Goal: Register for event/course: Sign up to attend an event or enroll in a course

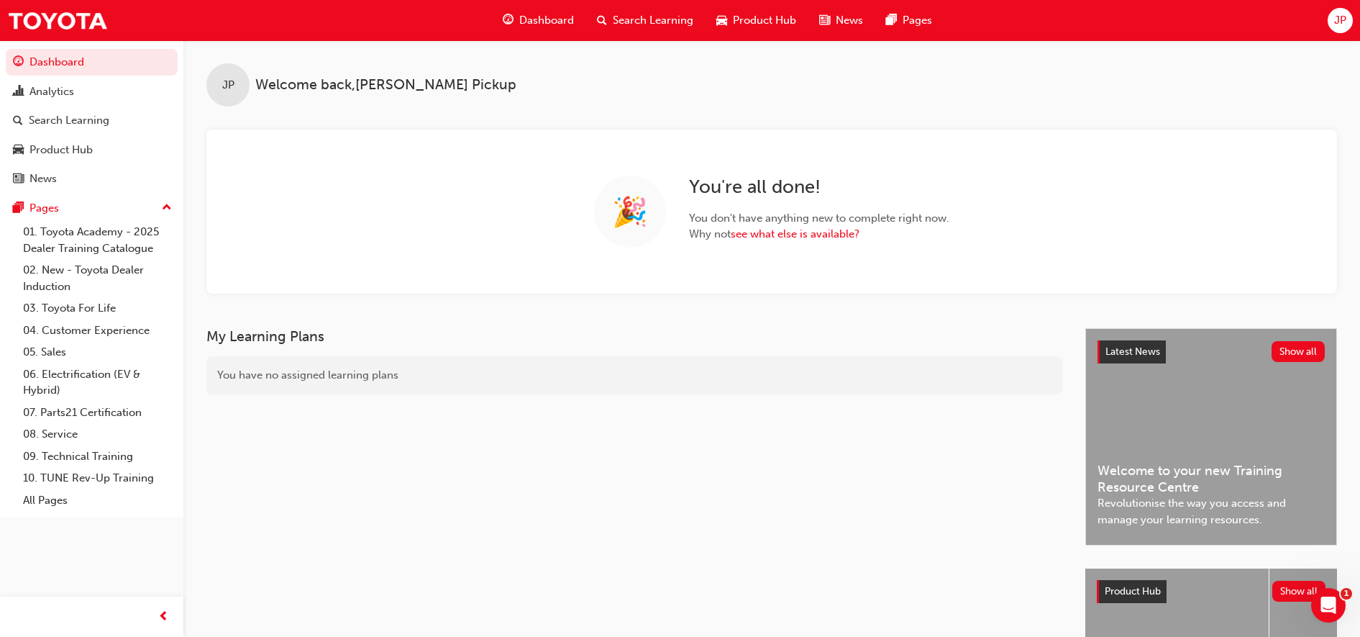
click at [668, 20] on span "Search Learning" at bounding box center [653, 20] width 81 height 17
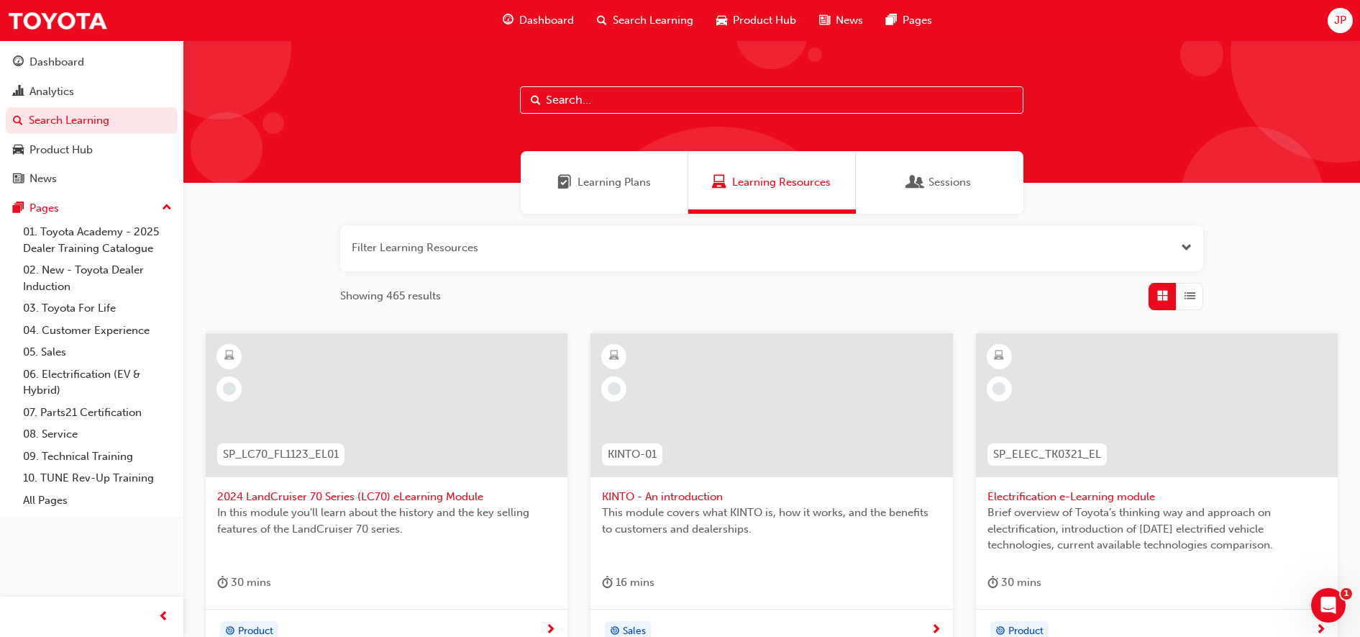
click at [524, 25] on span "Dashboard" at bounding box center [546, 20] width 55 height 17
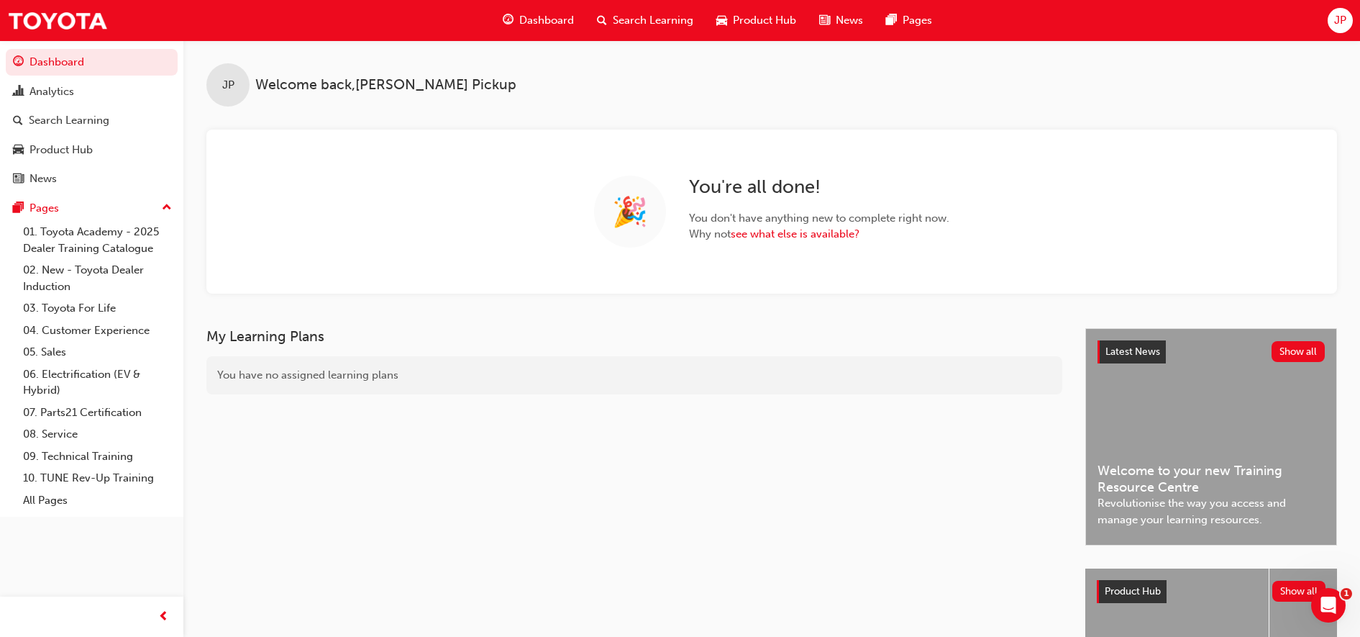
click at [645, 29] on div "Search Learning" at bounding box center [645, 20] width 119 height 29
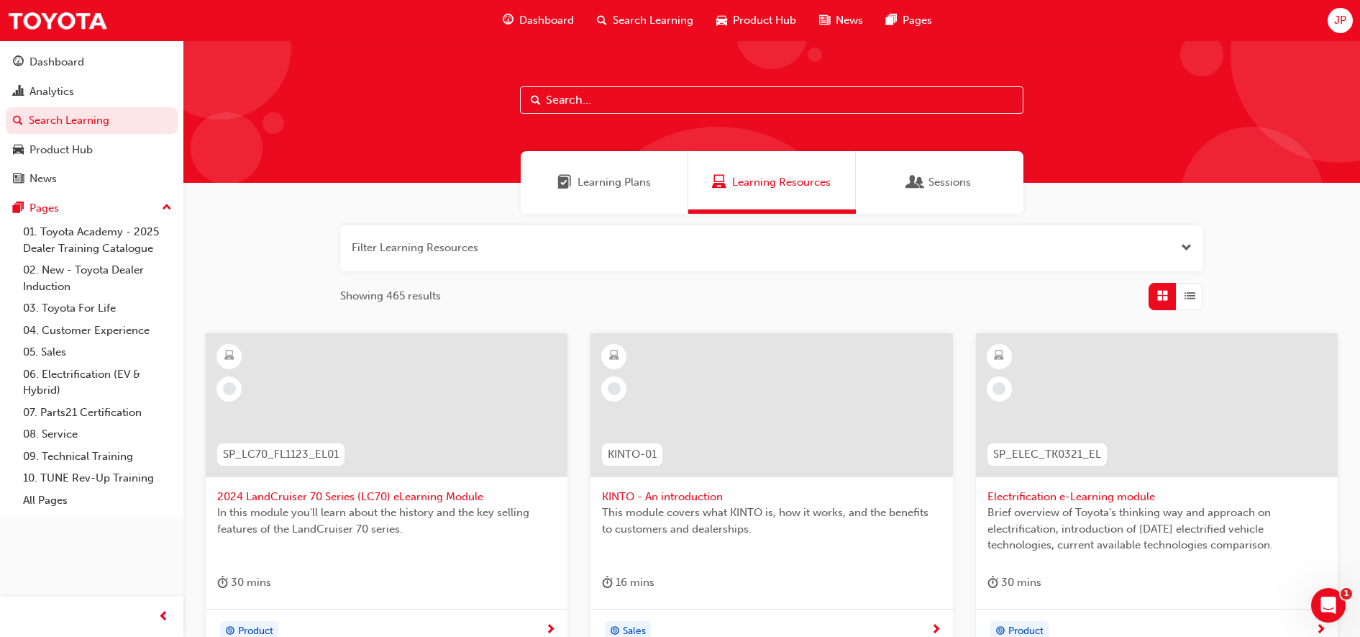
click at [598, 99] on input "text" at bounding box center [772, 99] width 504 height 27
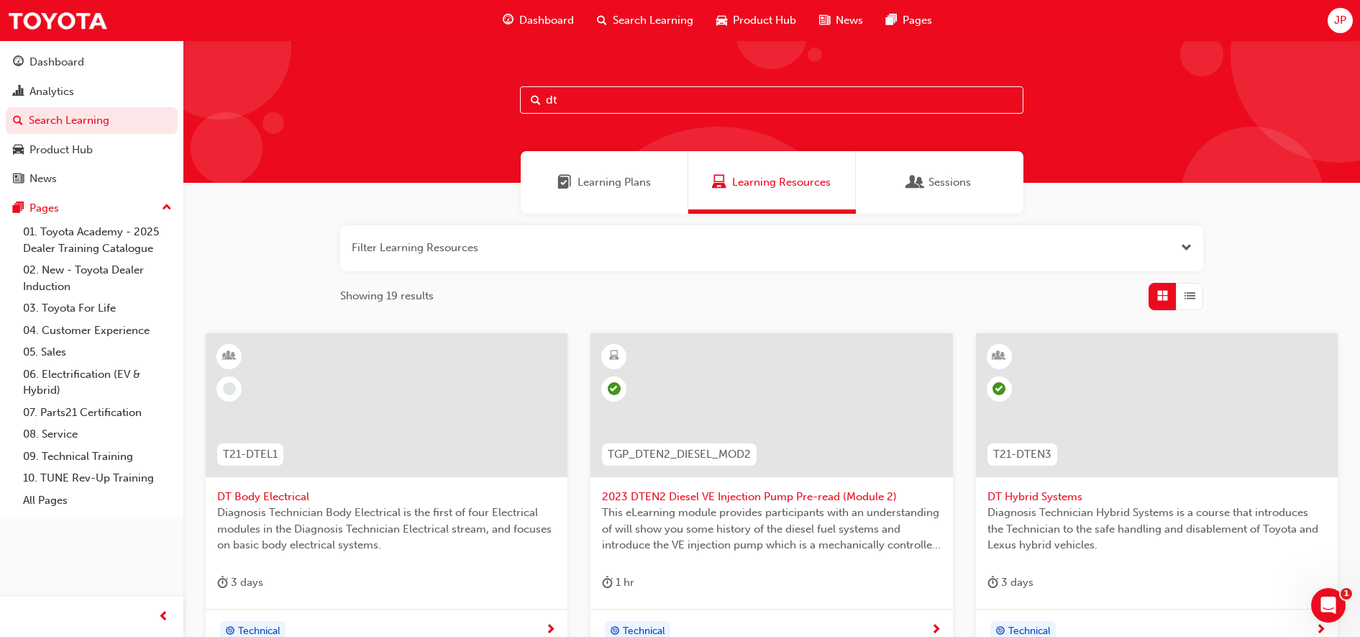
type input "dt"
click at [596, 181] on span "Learning Plans" at bounding box center [614, 182] width 73 height 17
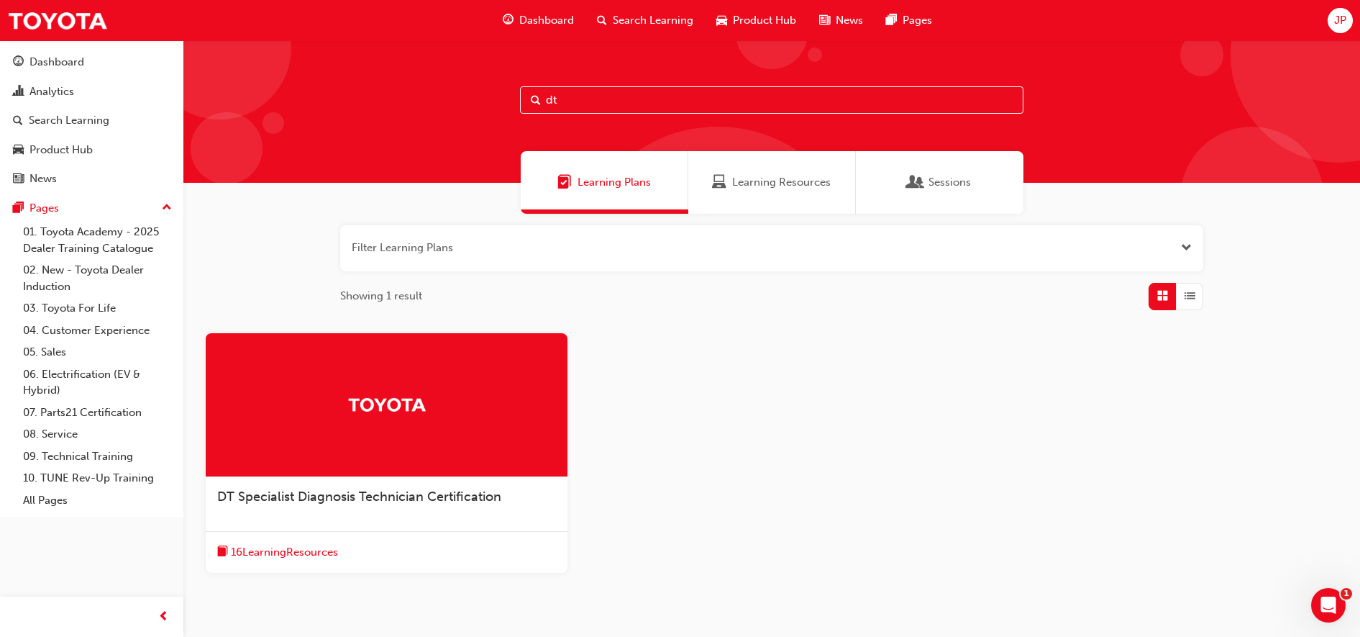
click at [378, 494] on span "DT Specialist Diagnosis Technician Certification" at bounding box center [359, 496] width 284 height 16
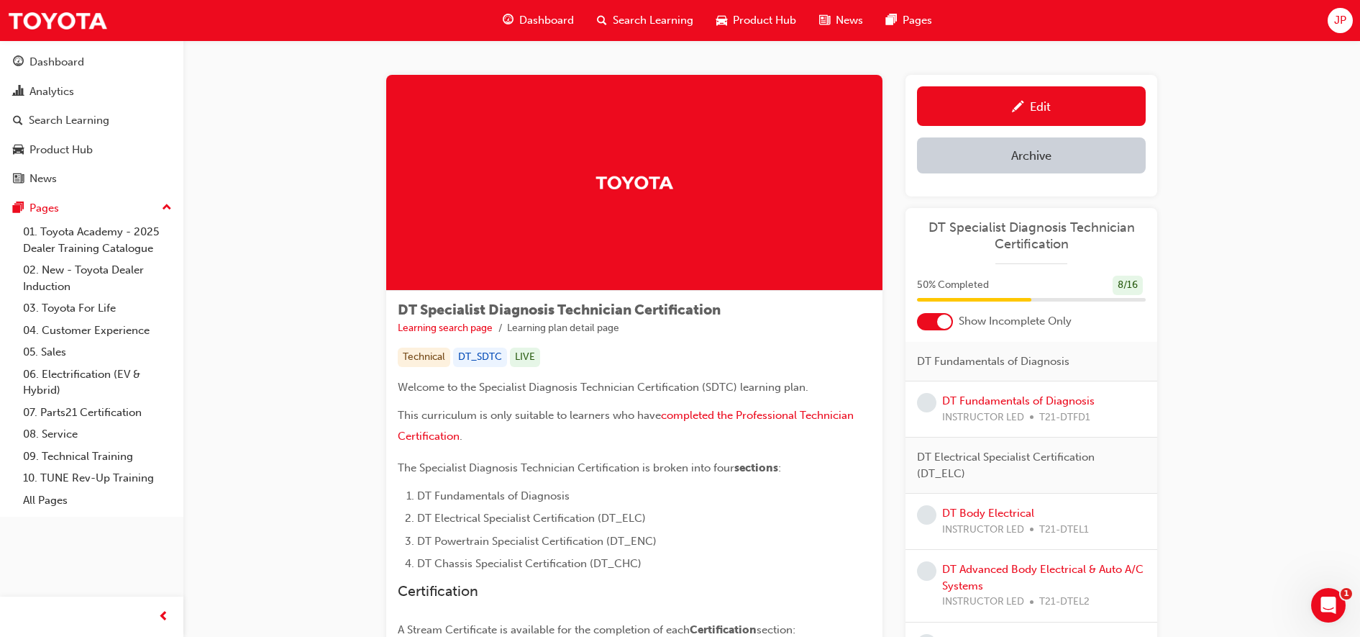
click at [942, 321] on div at bounding box center [944, 321] width 14 height 14
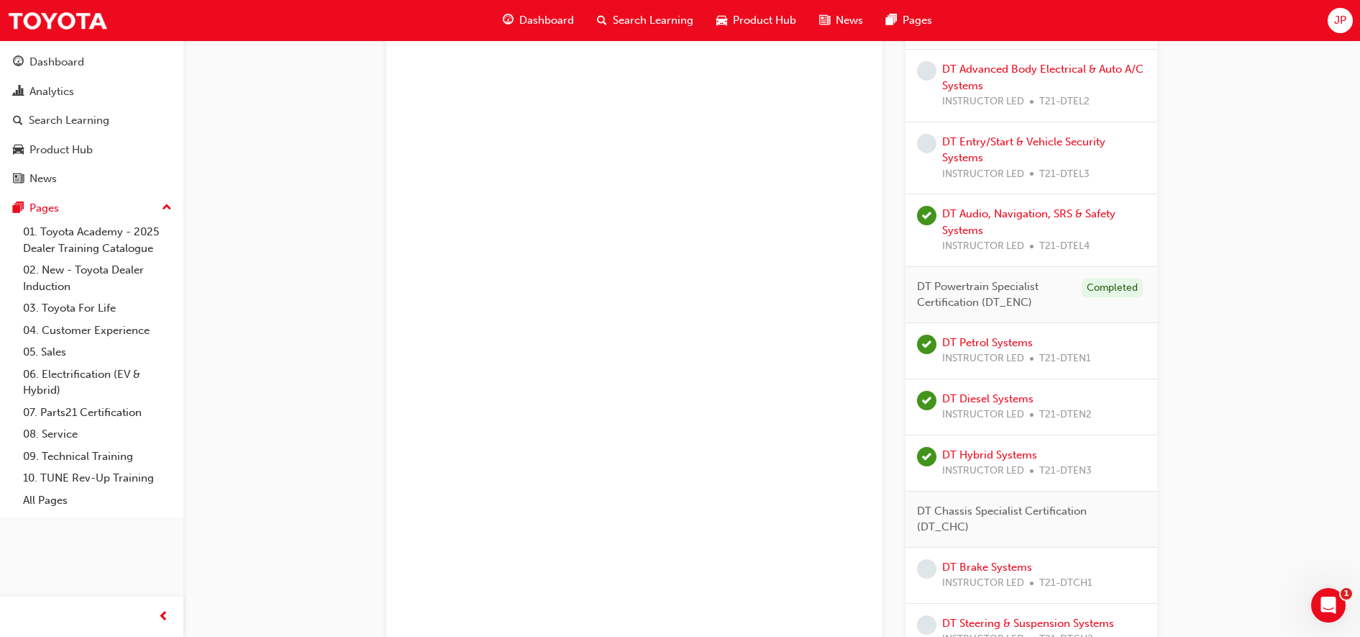
scroll to position [965, 0]
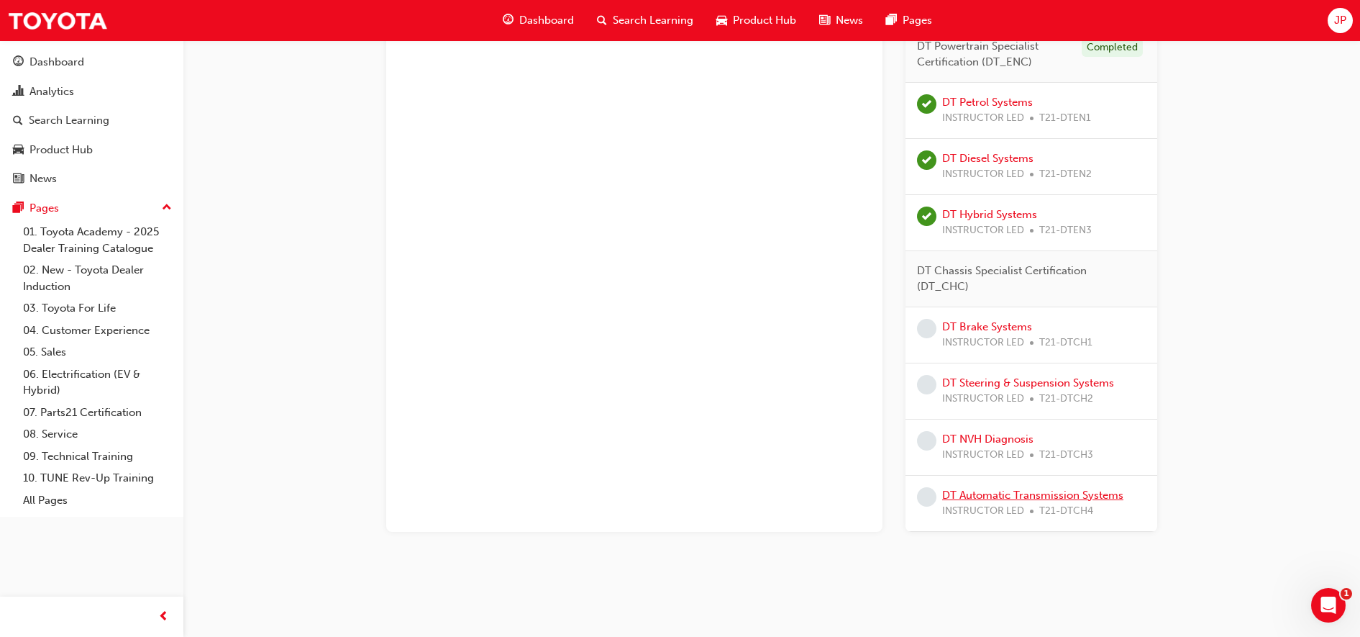
click at [1052, 490] on link "DT Automatic Transmission Systems" at bounding box center [1032, 494] width 181 height 13
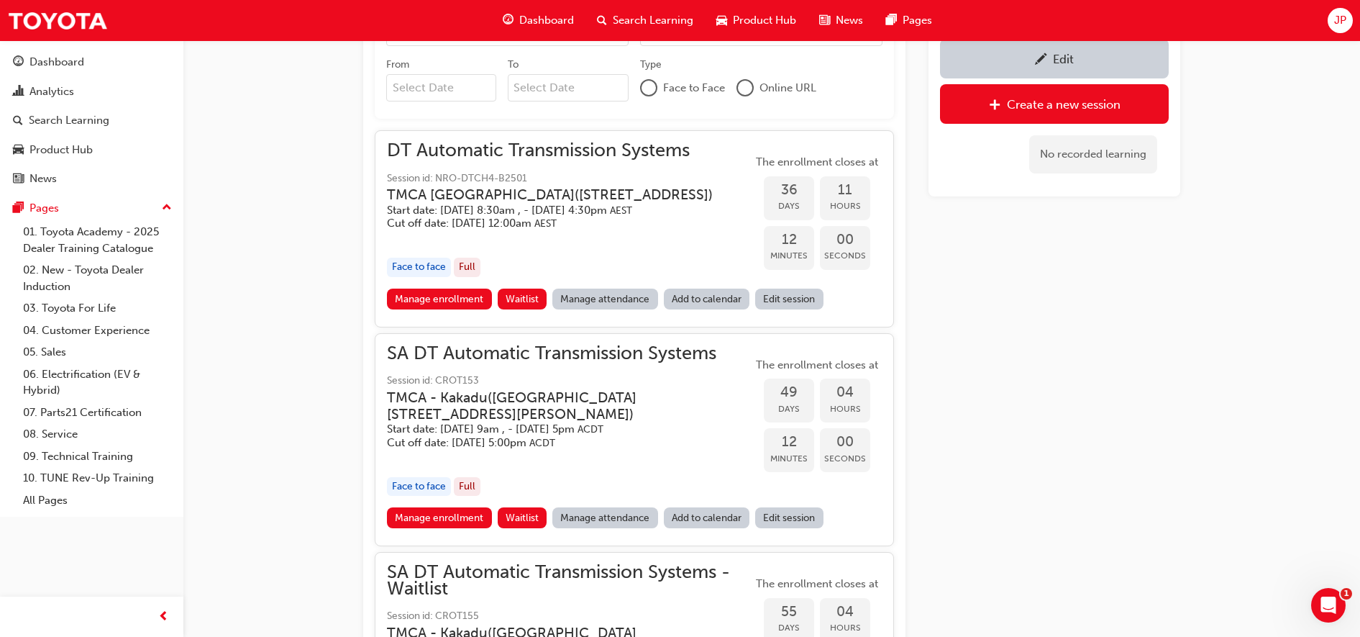
scroll to position [890, 0]
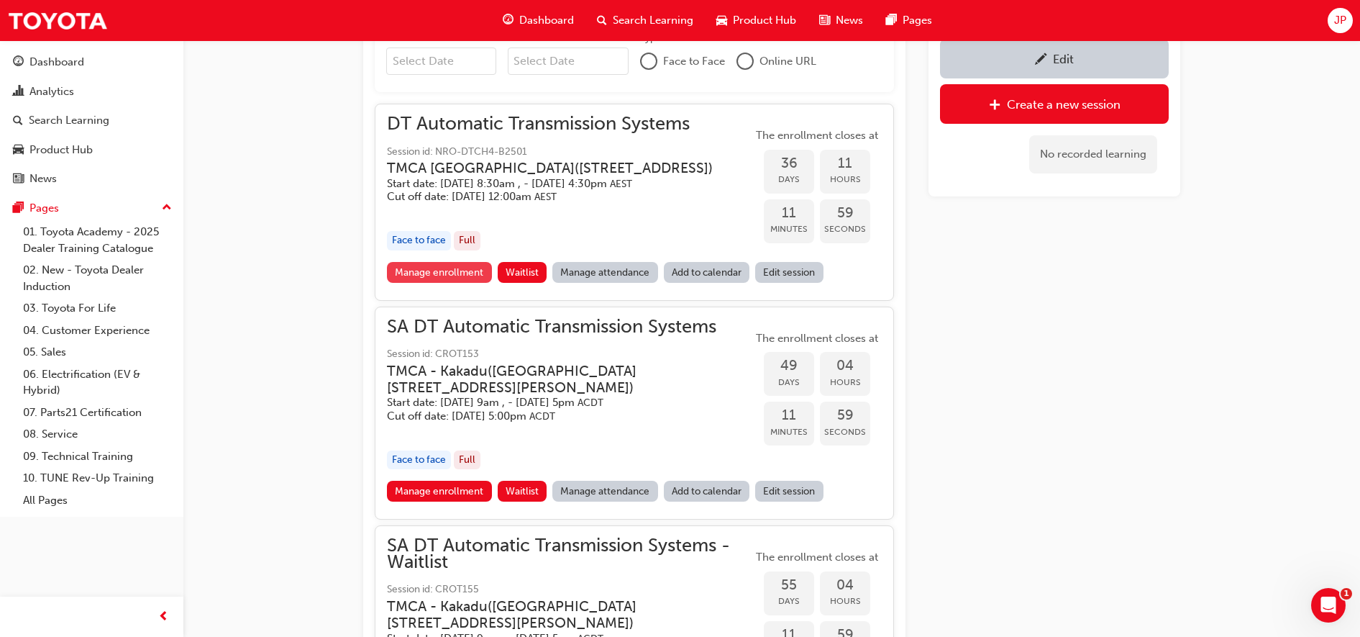
click at [429, 283] on link "Manage enrollment" at bounding box center [439, 272] width 105 height 21
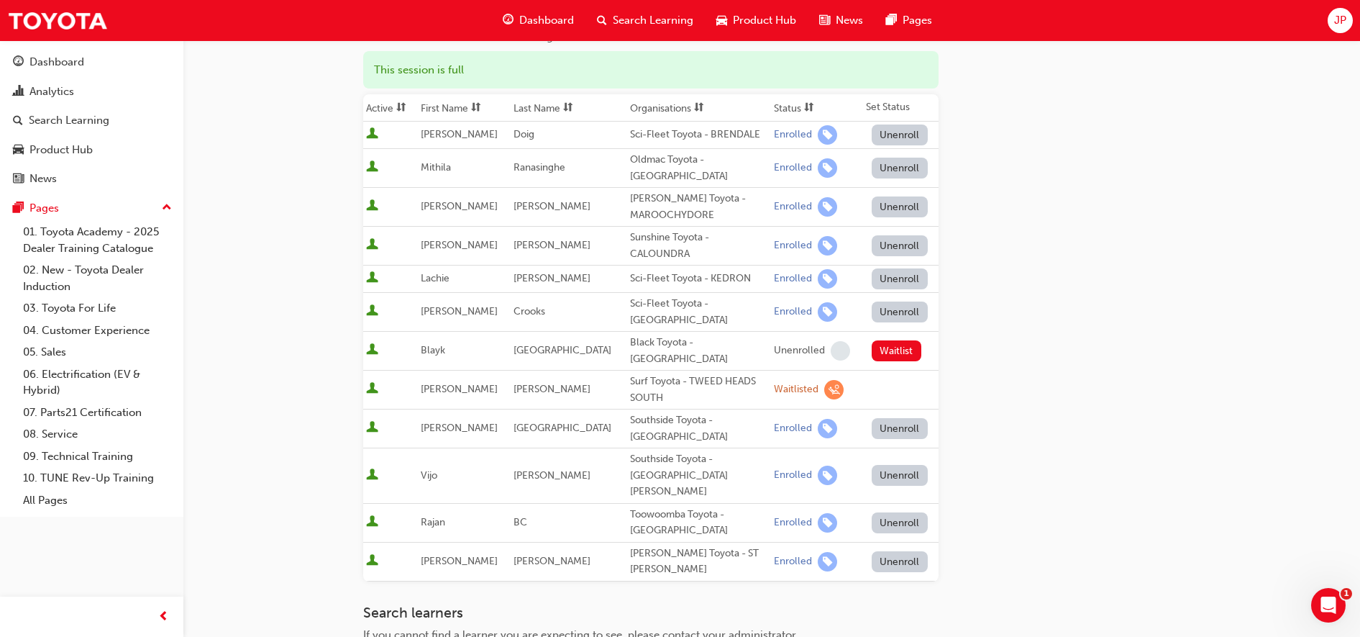
scroll to position [180, 0]
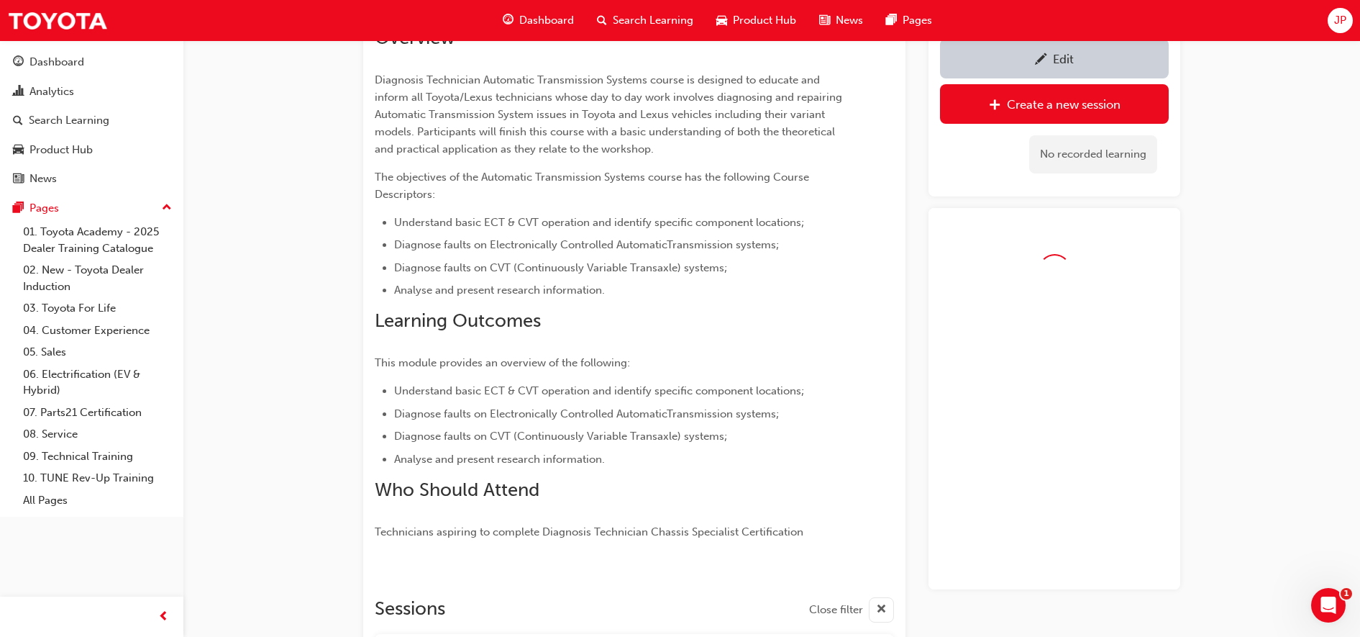
scroll to position [890, 0]
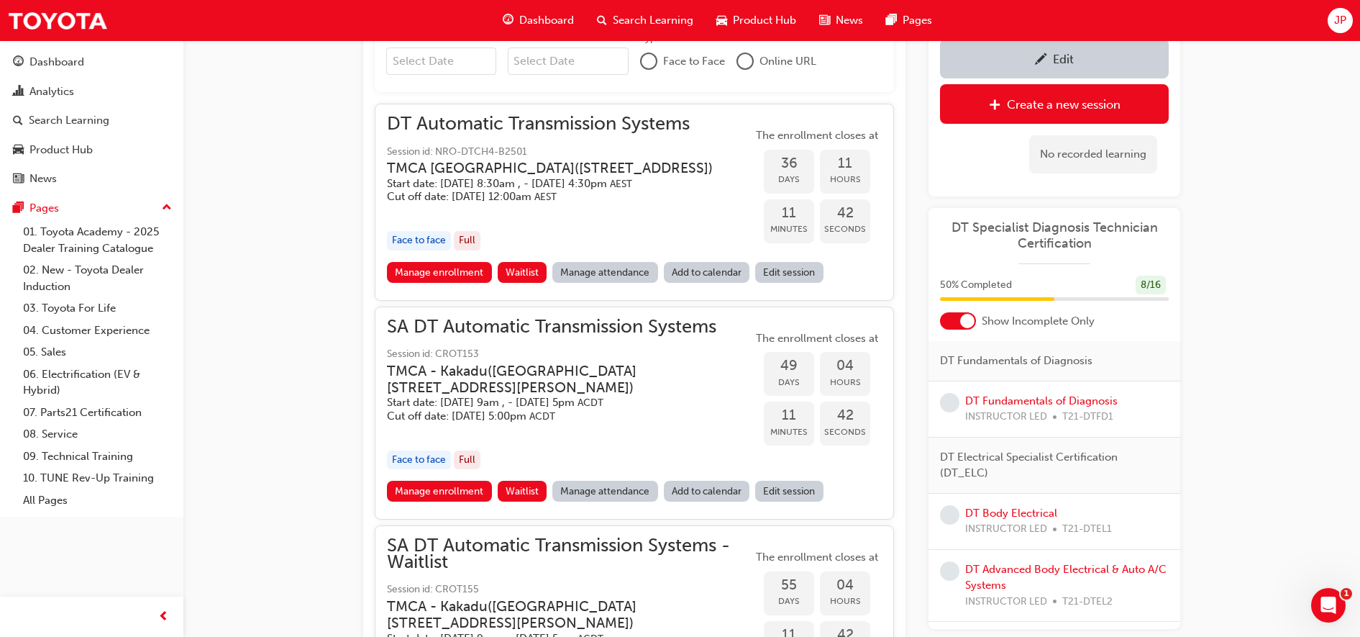
drag, startPoint x: 579, startPoint y: 356, endPoint x: 576, endPoint y: 365, distance: 9.4
drag, startPoint x: 576, startPoint y: 365, endPoint x: 501, endPoint y: 437, distance: 103.8
click at [501, 423] on h5 "Cut off date: [DATE] 5:00pm ACDT" at bounding box center [558, 416] width 342 height 14
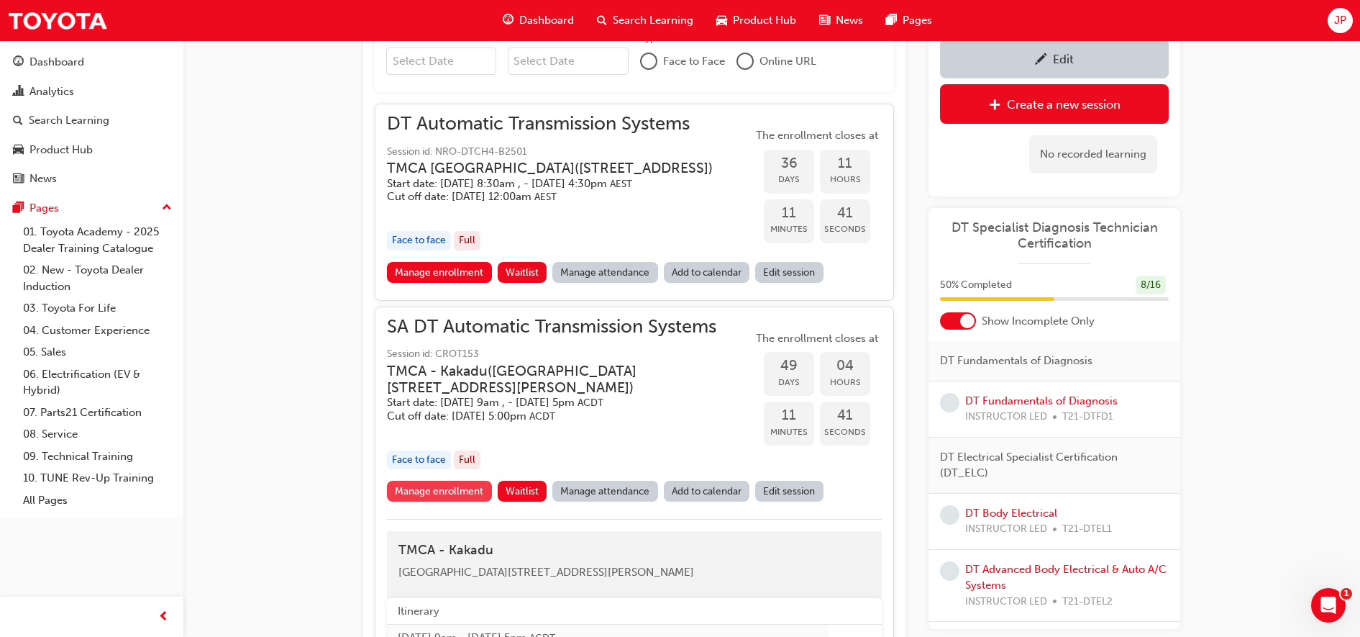
click at [455, 501] on link "Manage enrollment" at bounding box center [439, 491] width 105 height 21
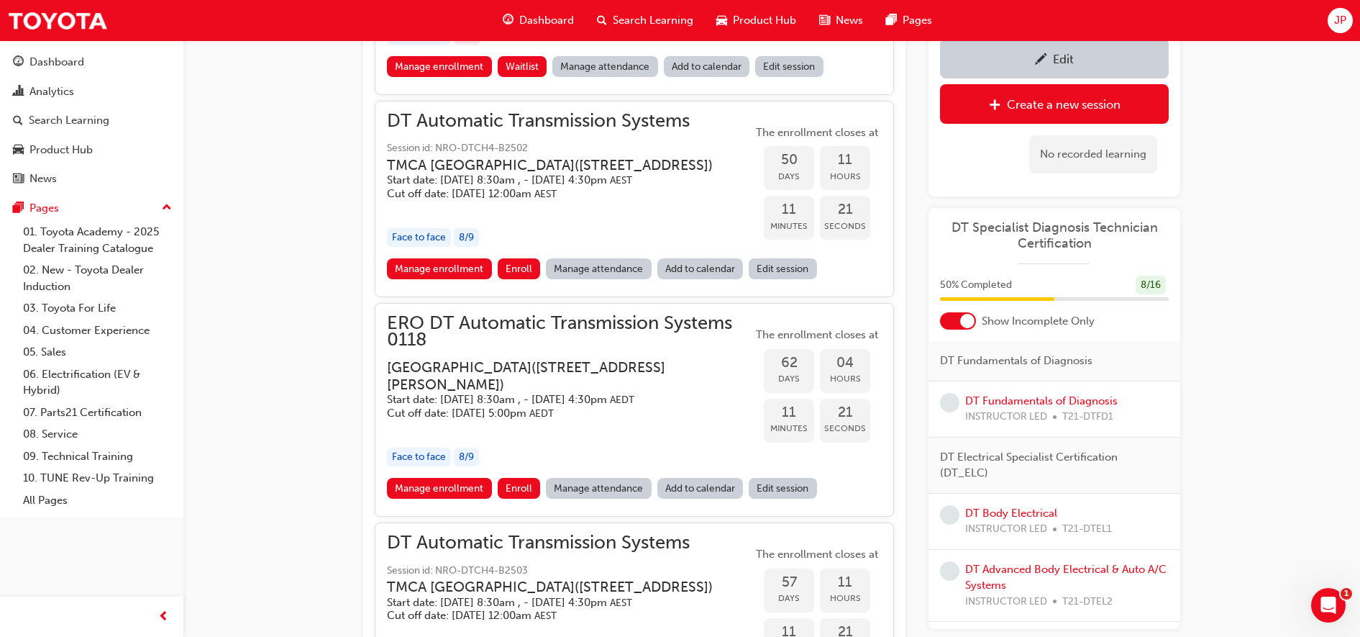
scroll to position [1519, 0]
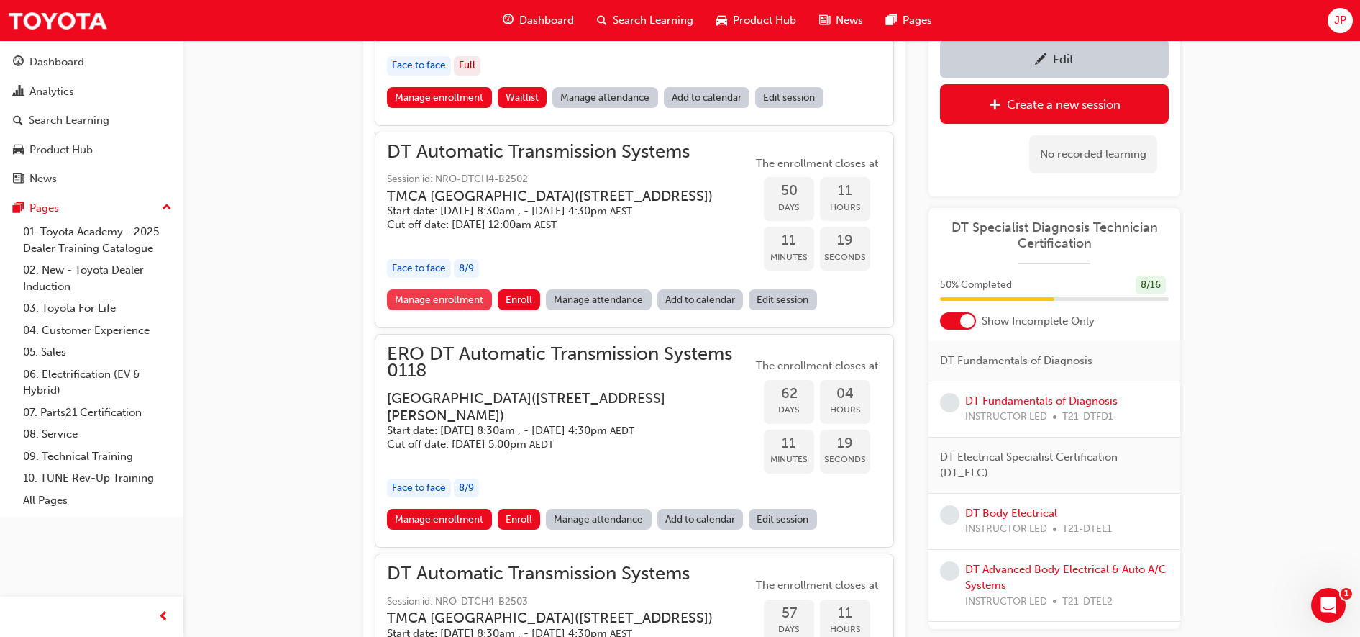
click at [447, 310] on link "Manage enrollment" at bounding box center [439, 299] width 105 height 21
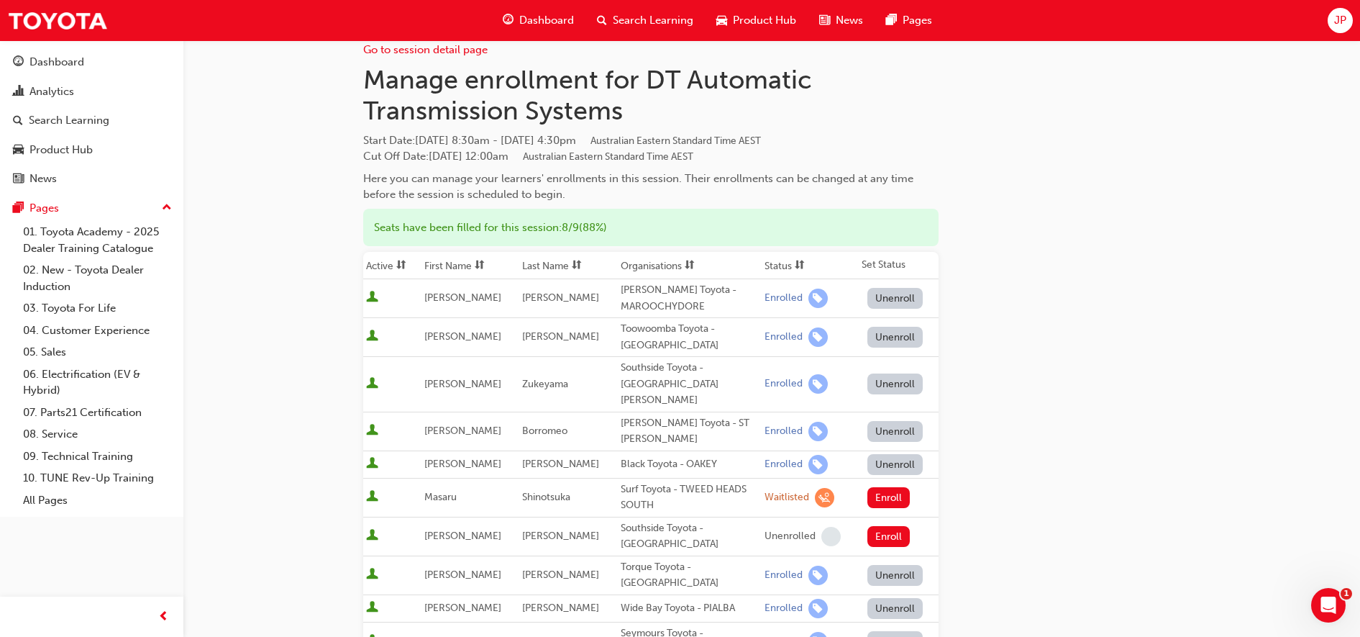
scroll to position [90, 0]
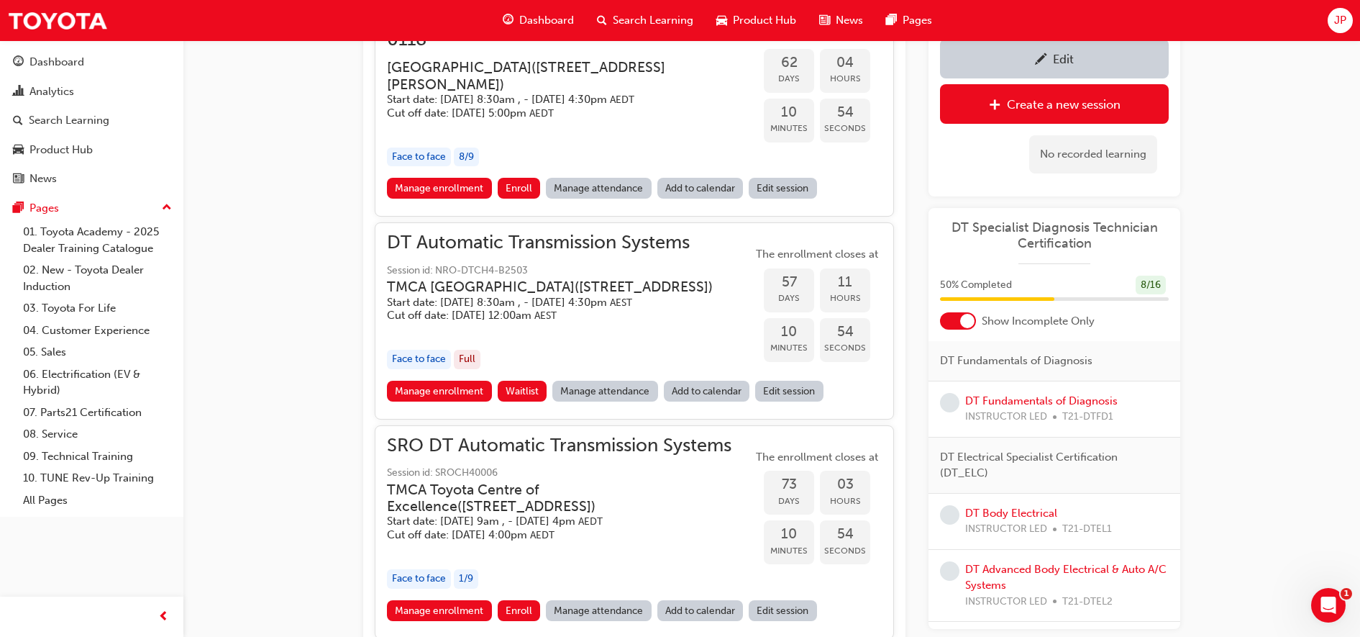
scroll to position [1969, 0]
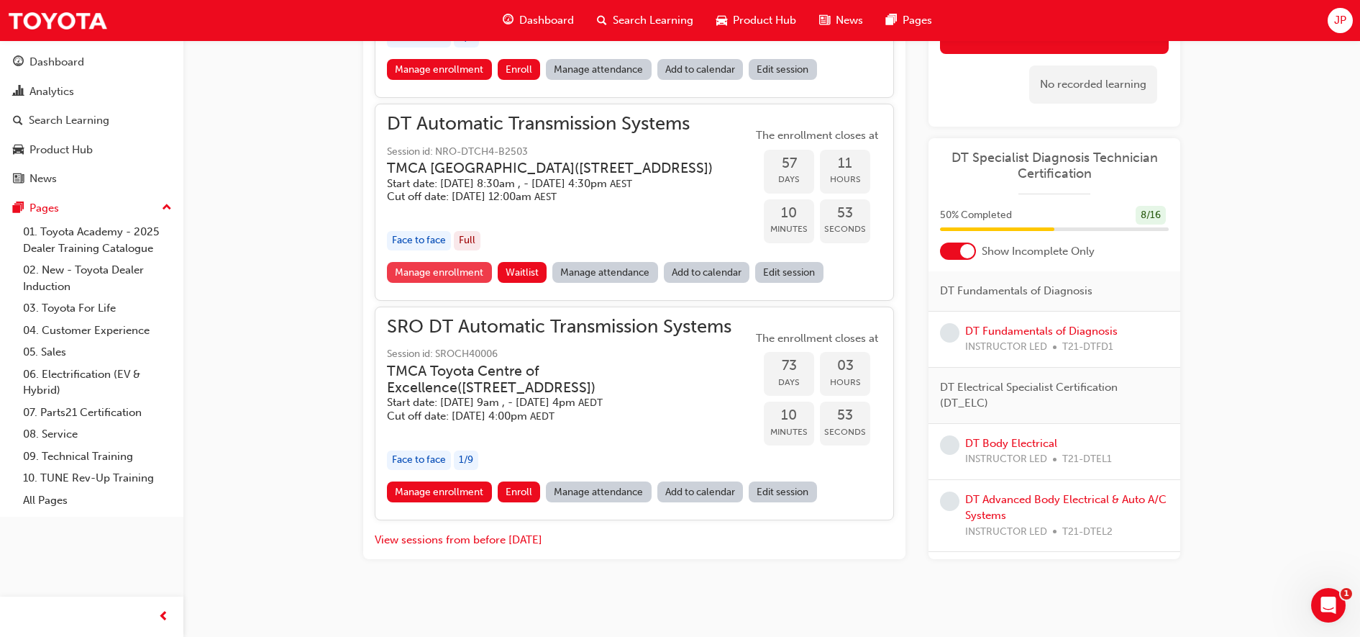
click at [419, 283] on link "Manage enrollment" at bounding box center [439, 272] width 105 height 21
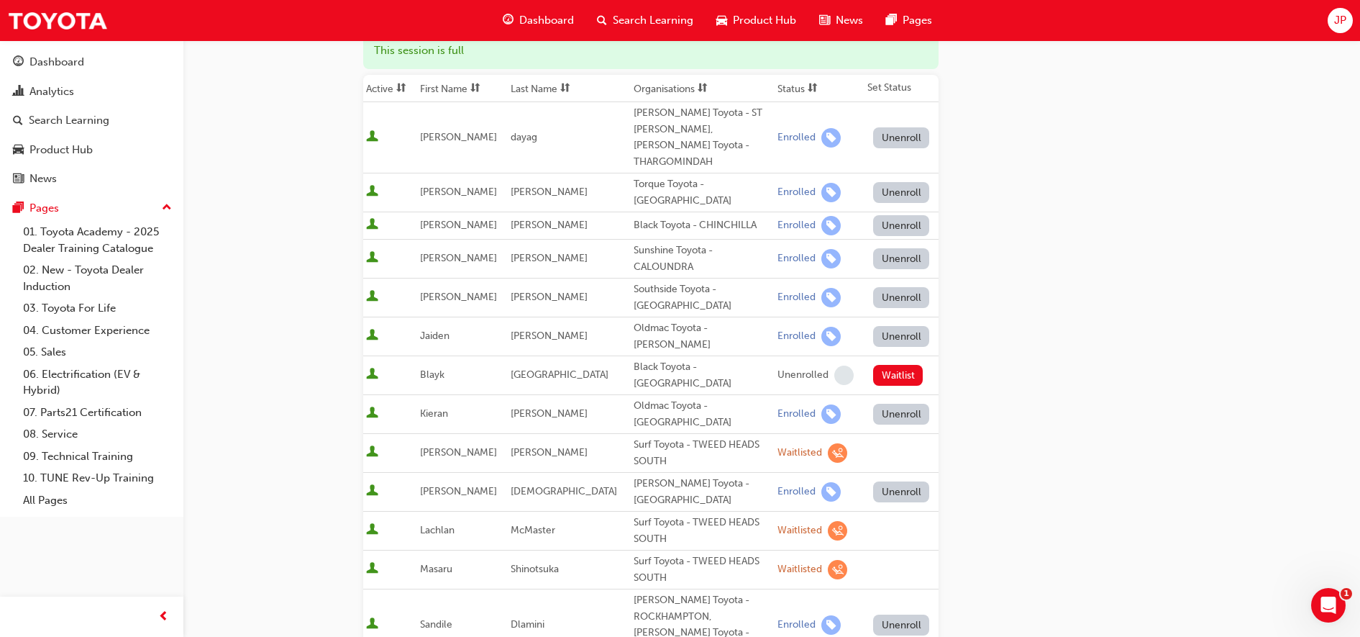
scroll to position [360, 0]
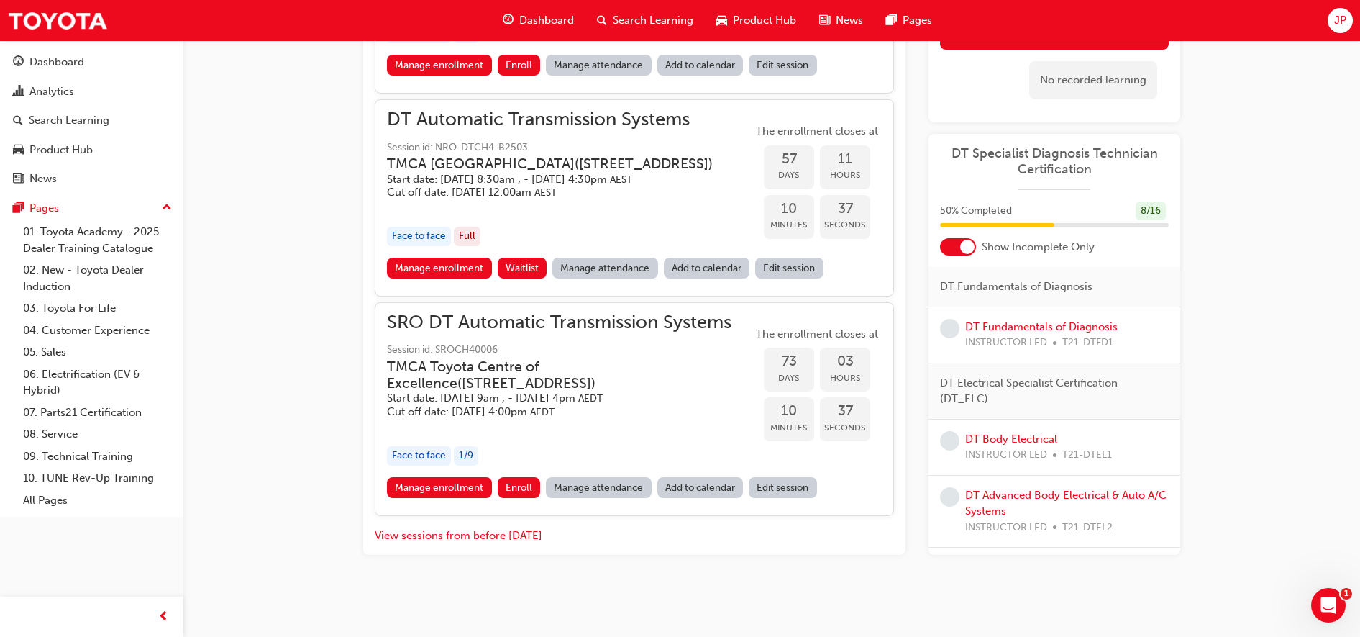
scroll to position [2050, 0]
drag, startPoint x: 608, startPoint y: 292, endPoint x: 259, endPoint y: 346, distance: 353.0
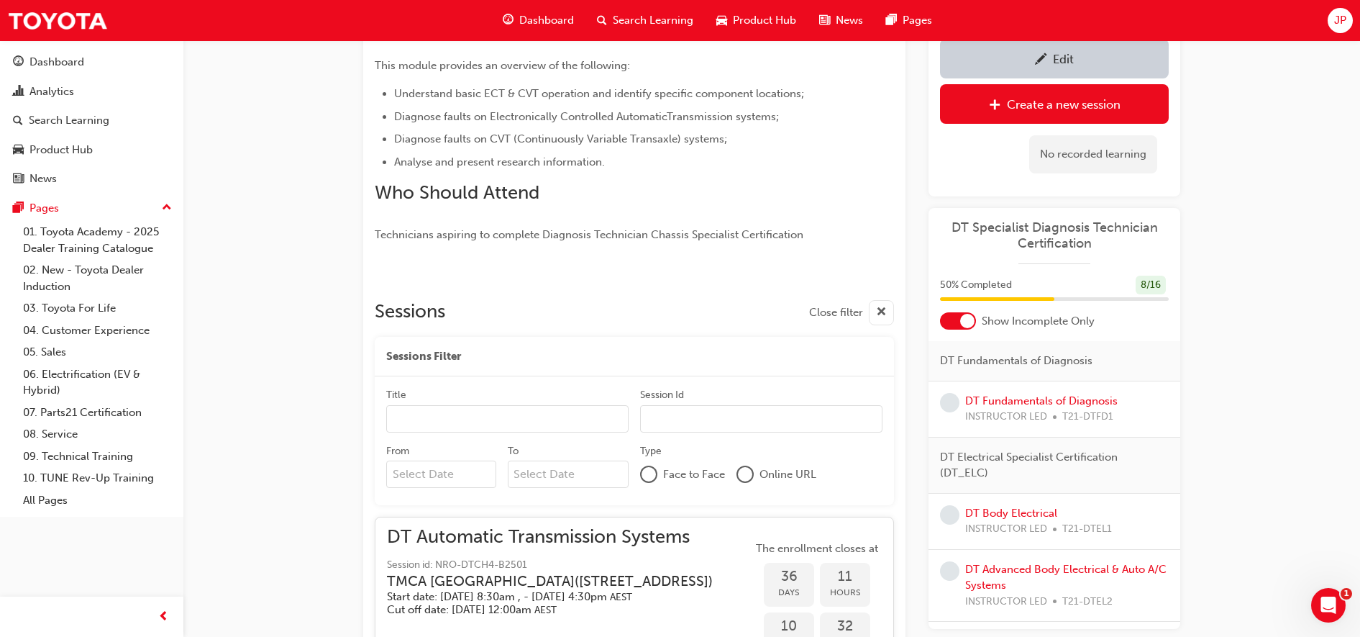
scroll to position [90, 0]
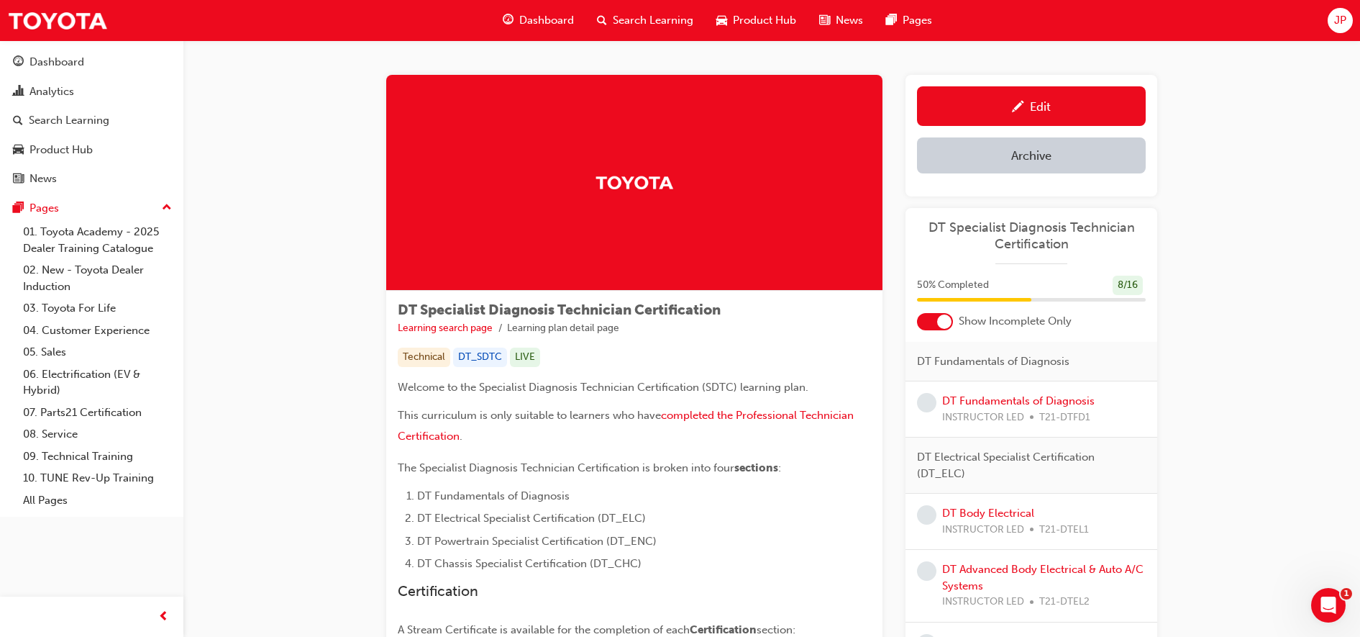
click at [950, 320] on div at bounding box center [944, 321] width 14 height 14
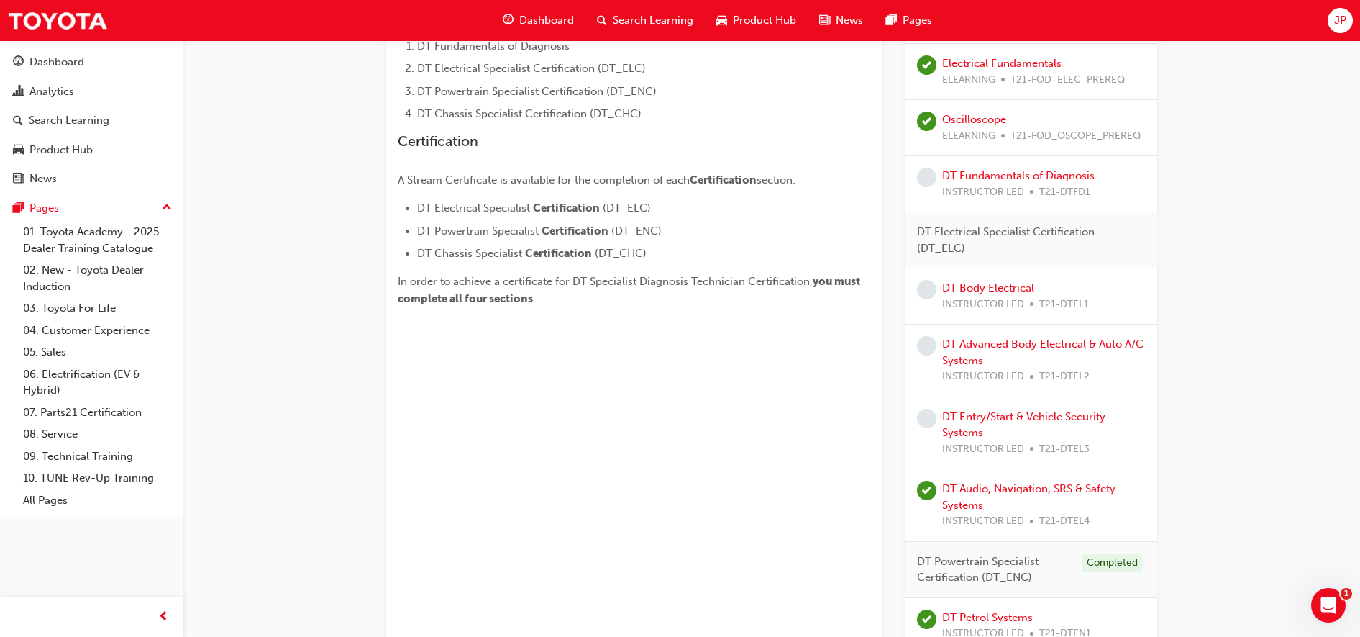
scroll to position [629, 0]
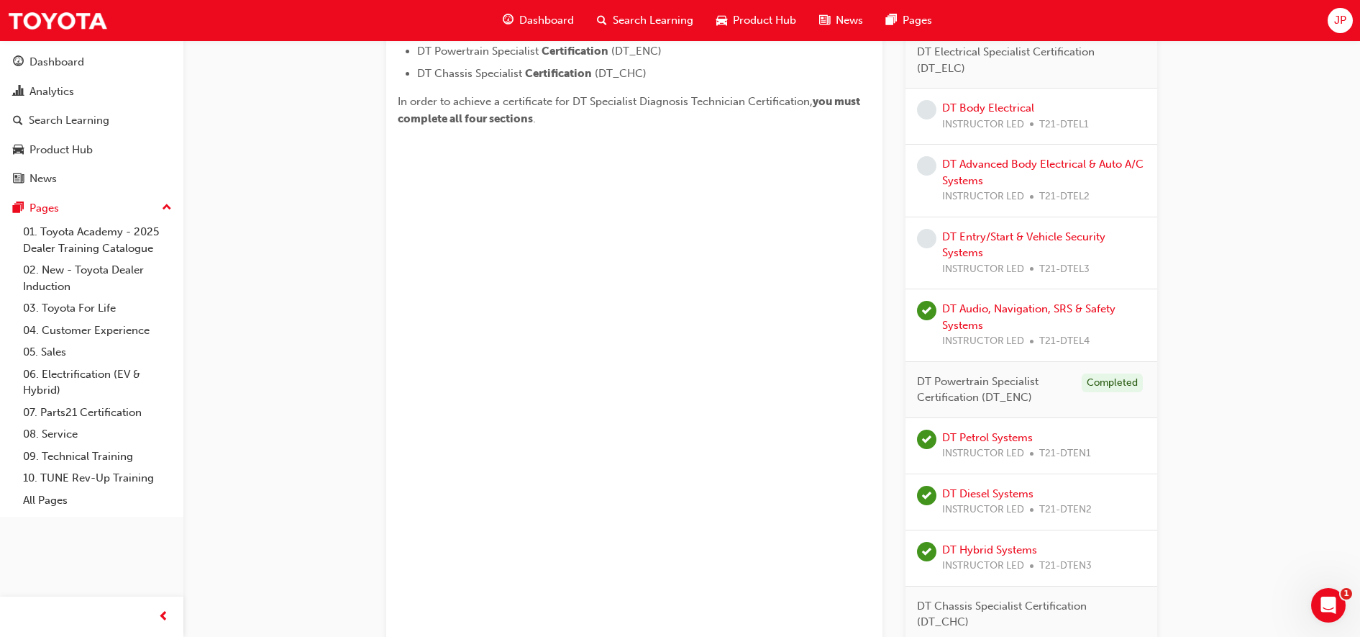
drag, startPoint x: 765, startPoint y: 314, endPoint x: 664, endPoint y: 410, distance: 139.4
click at [663, 410] on div "DT Specialist Diagnosis Technician Certification Learning search page Learning …" at bounding box center [634, 155] width 496 height 1421
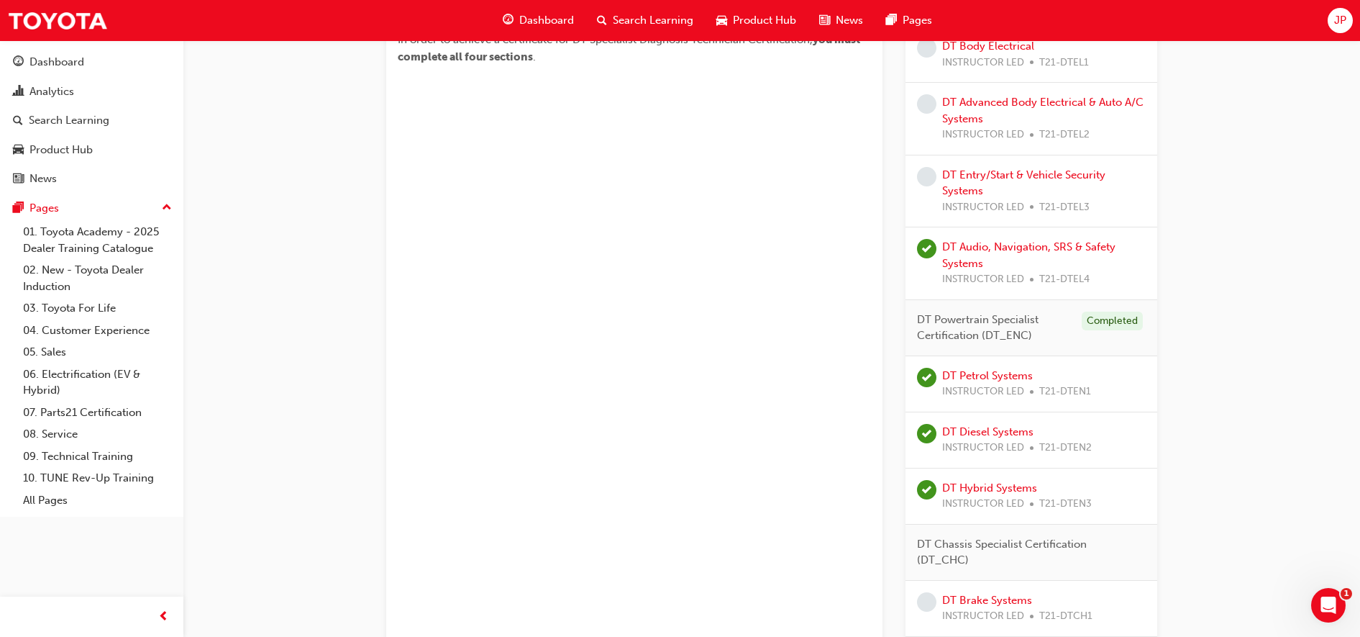
scroll to position [719, 0]
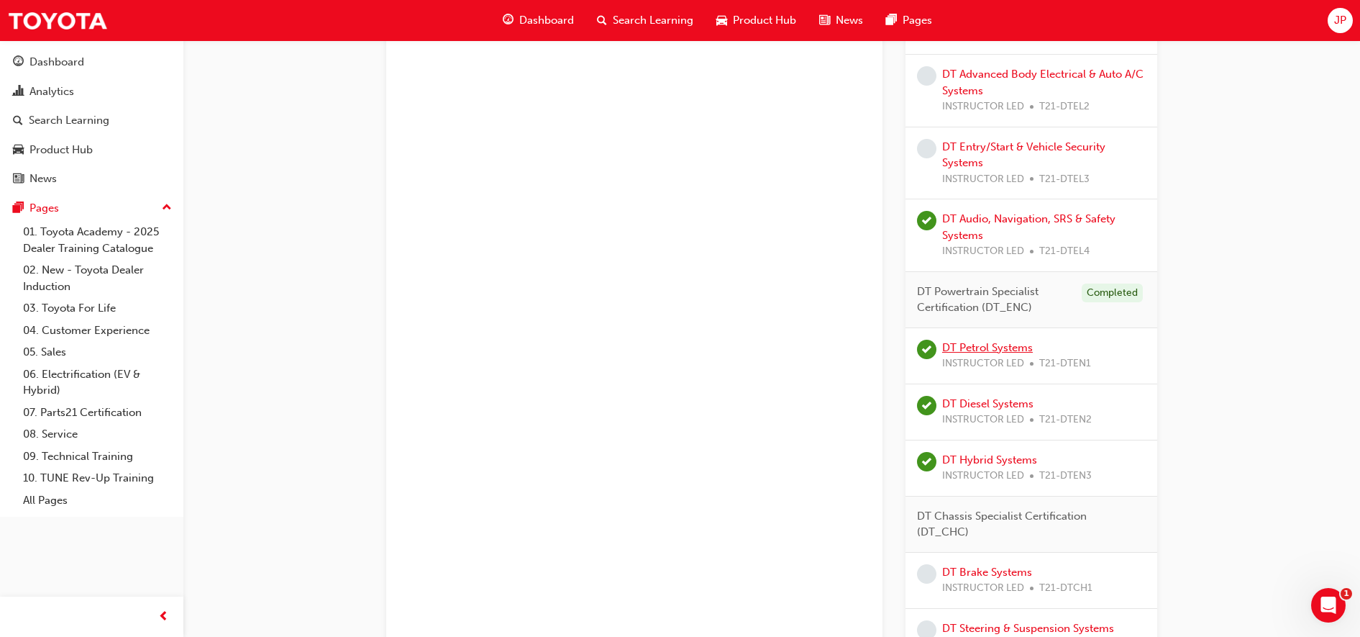
click at [992, 347] on link "DT Petrol Systems" at bounding box center [987, 347] width 91 height 13
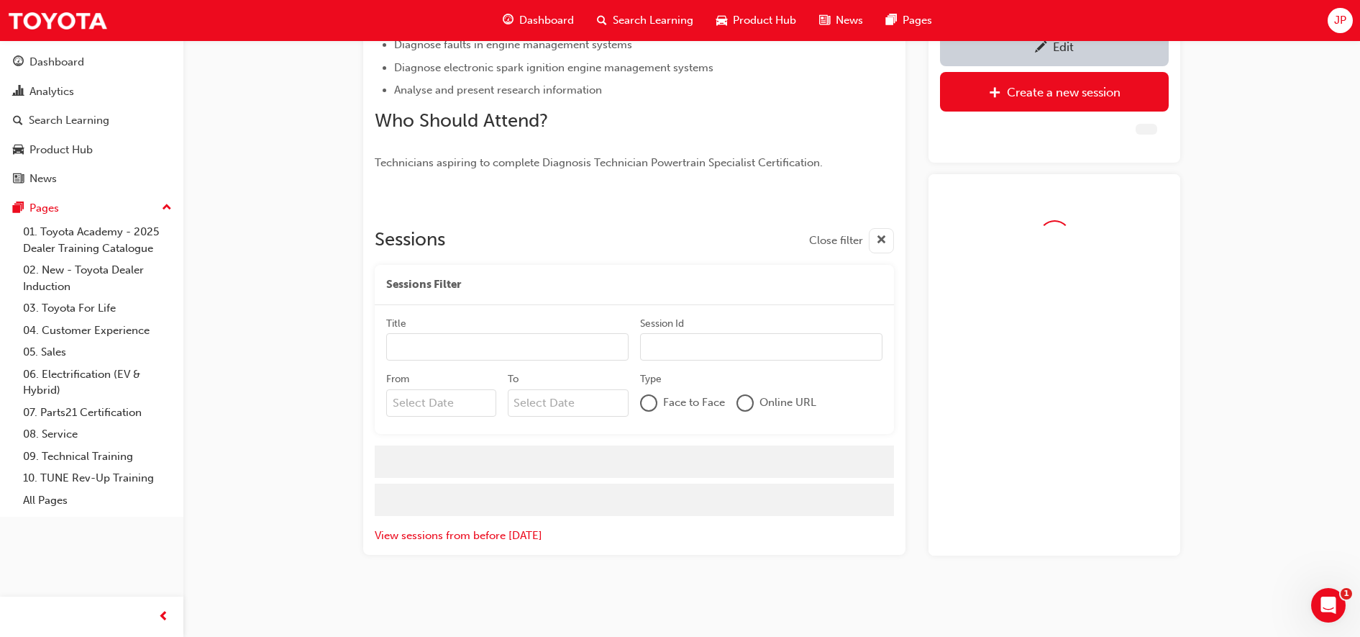
scroll to position [719, 0]
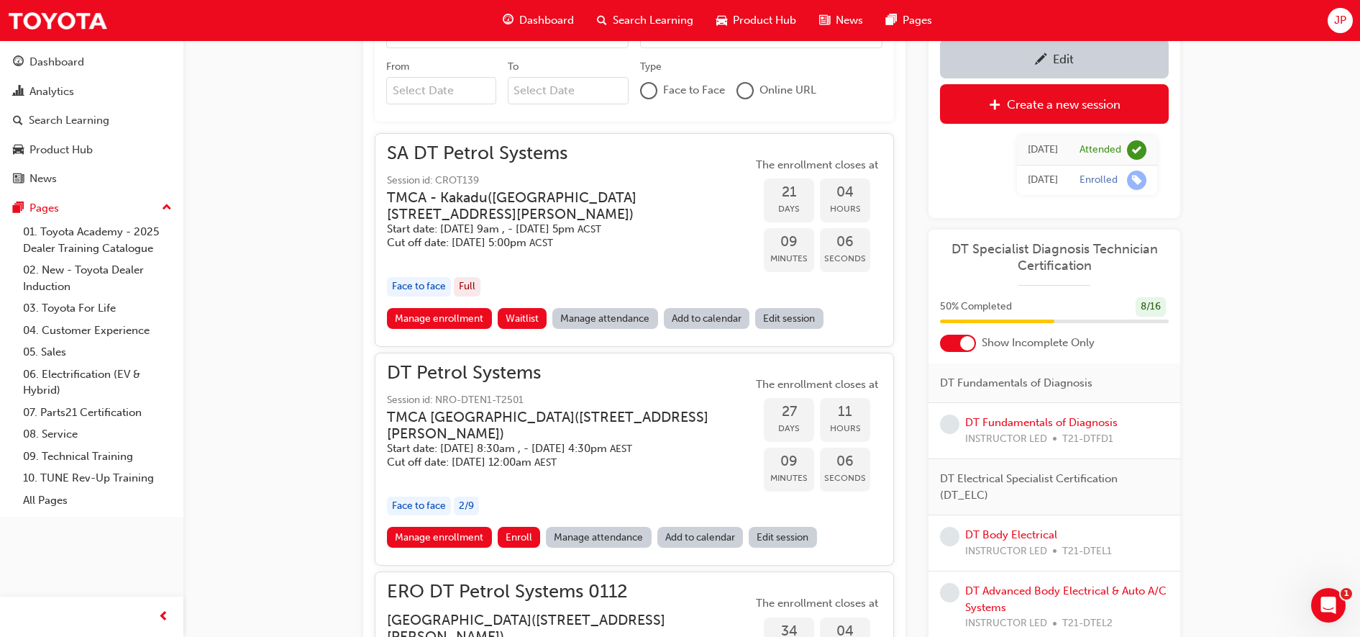
click at [407, 527] on div "DT Petrol Systems Session id: NRO-DTEN1-T2501 TMCA [GEOGRAPHIC_DATA] ( [STREET_…" at bounding box center [569, 446] width 365 height 163
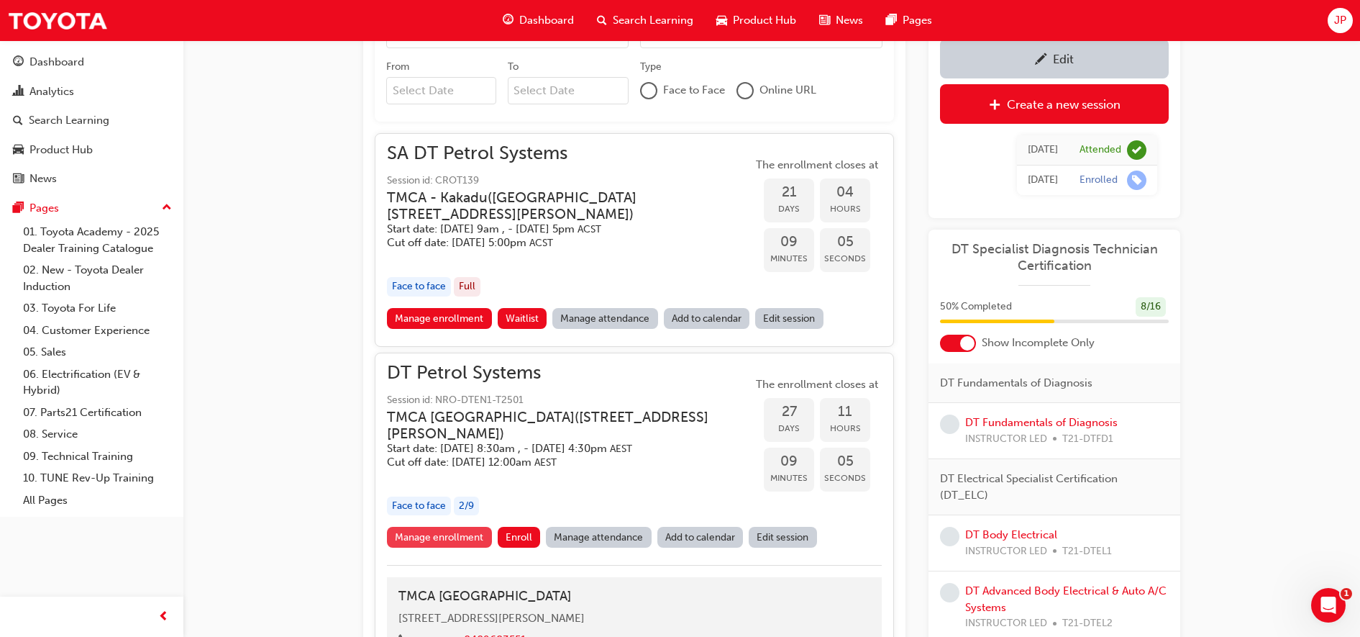
click at [402, 547] on link "Manage enrollment" at bounding box center [439, 537] width 105 height 21
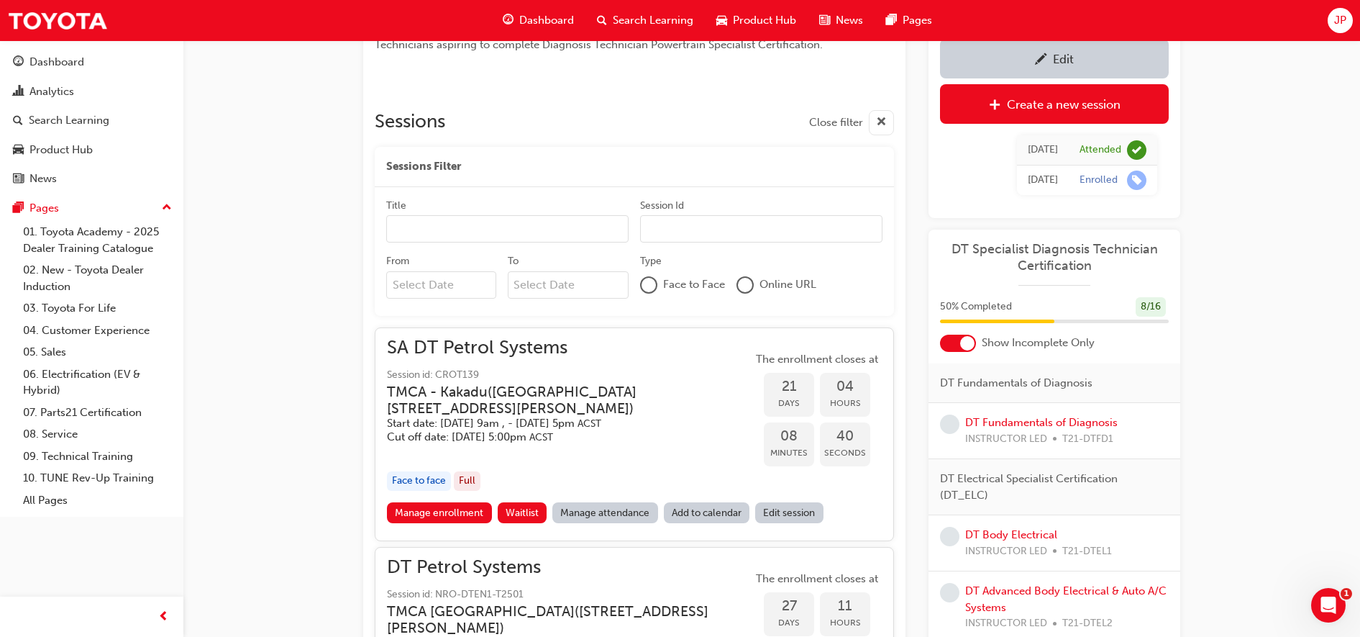
scroll to position [809, 0]
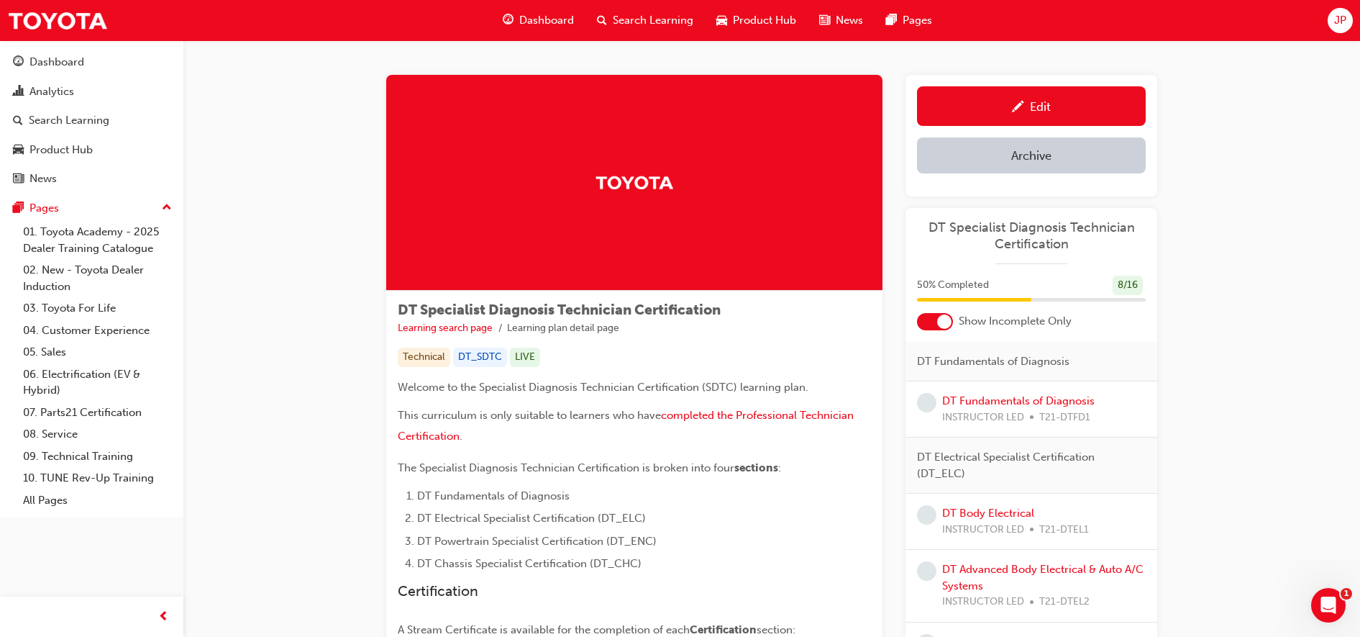
click at [946, 314] on div at bounding box center [944, 321] width 14 height 14
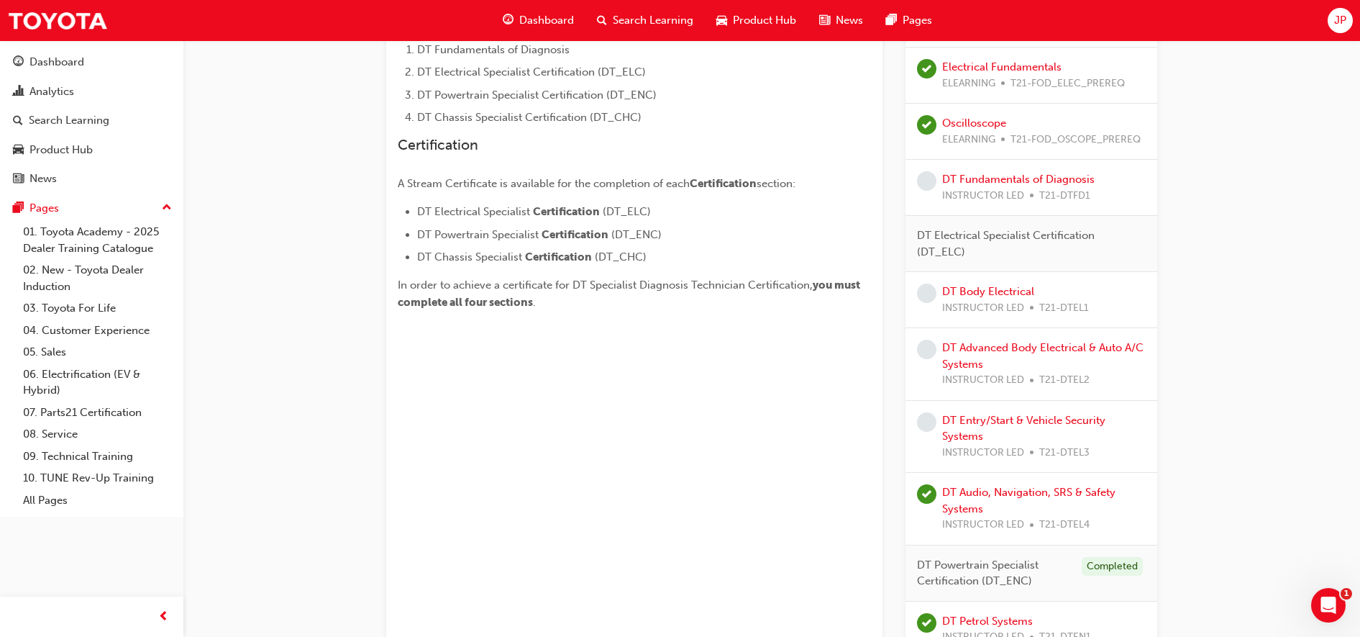
scroll to position [540, 0]
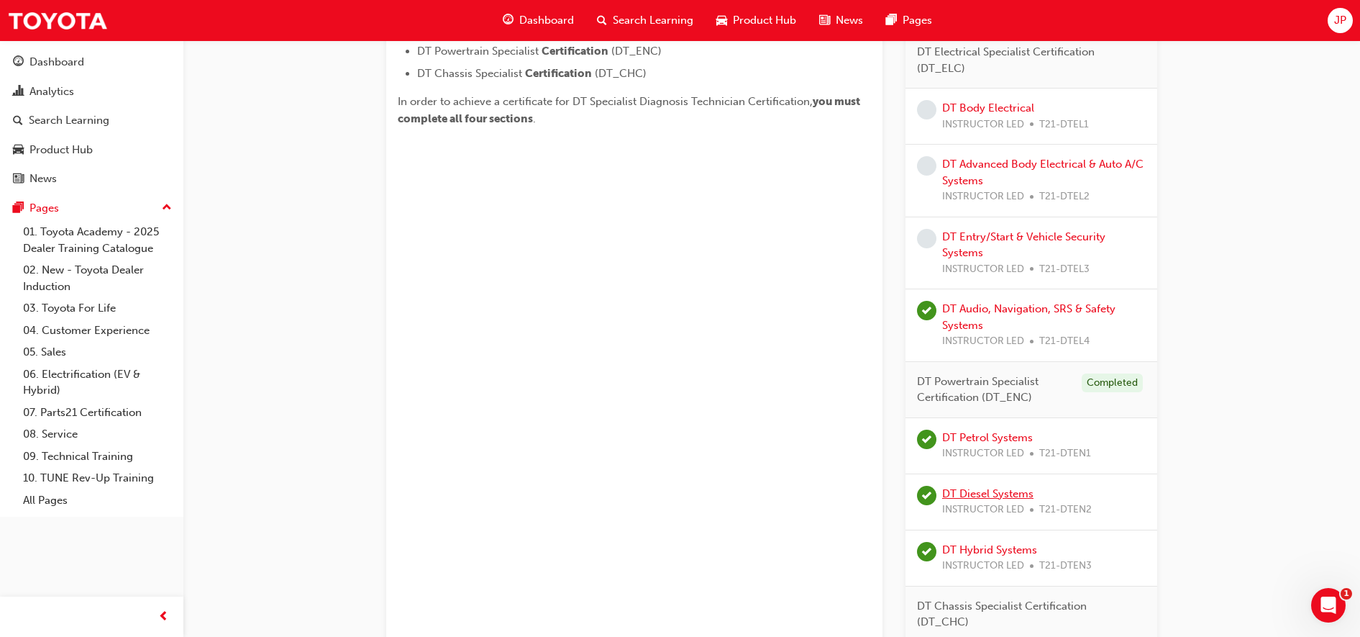
click at [959, 494] on link "DT Diesel Systems" at bounding box center [987, 493] width 91 height 13
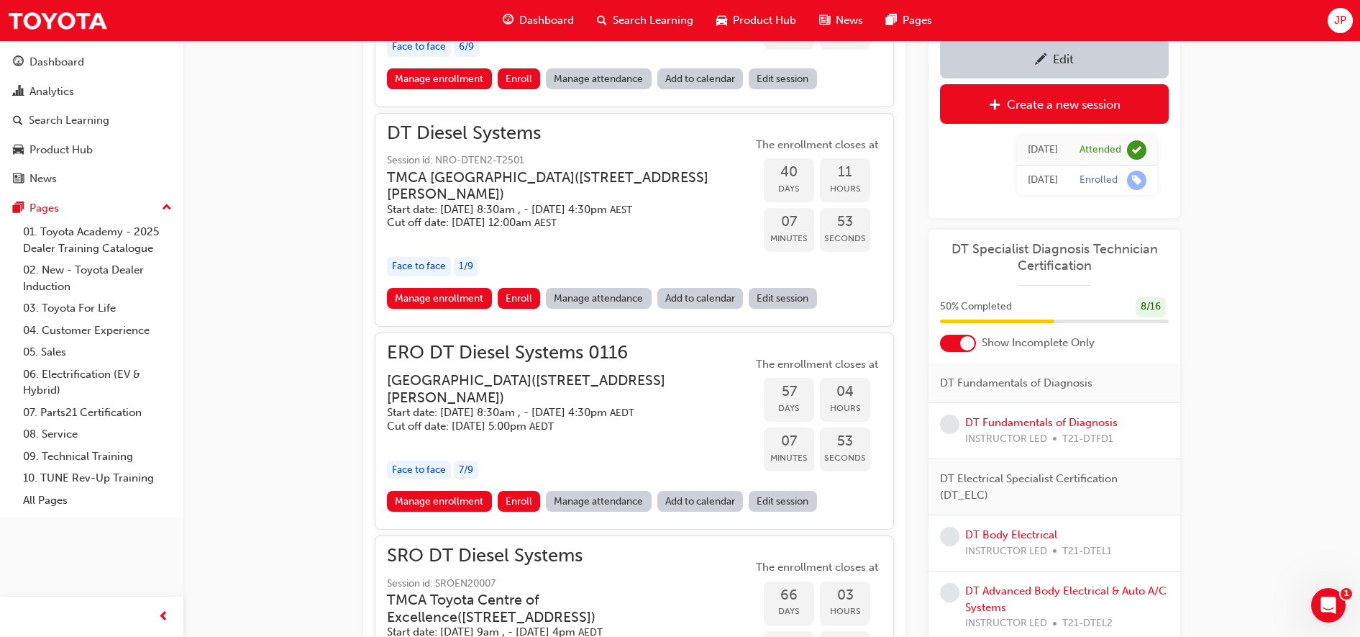
scroll to position [1016, 0]
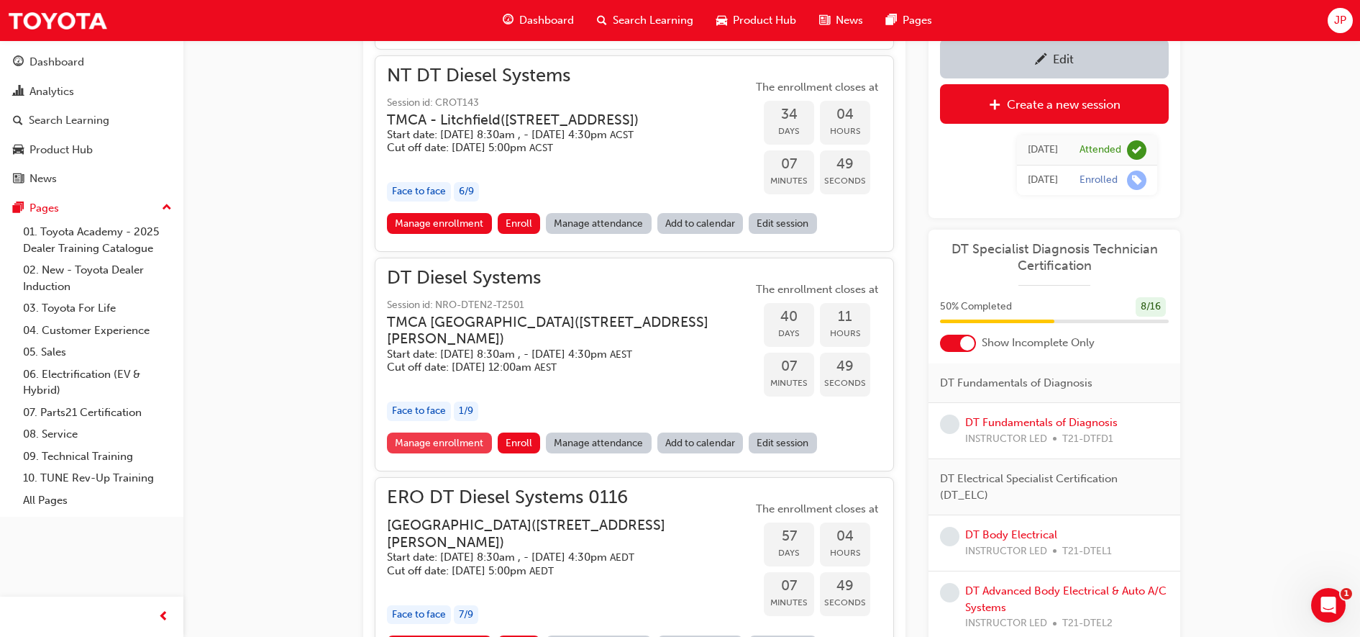
click at [418, 453] on link "Manage enrollment" at bounding box center [439, 442] width 105 height 21
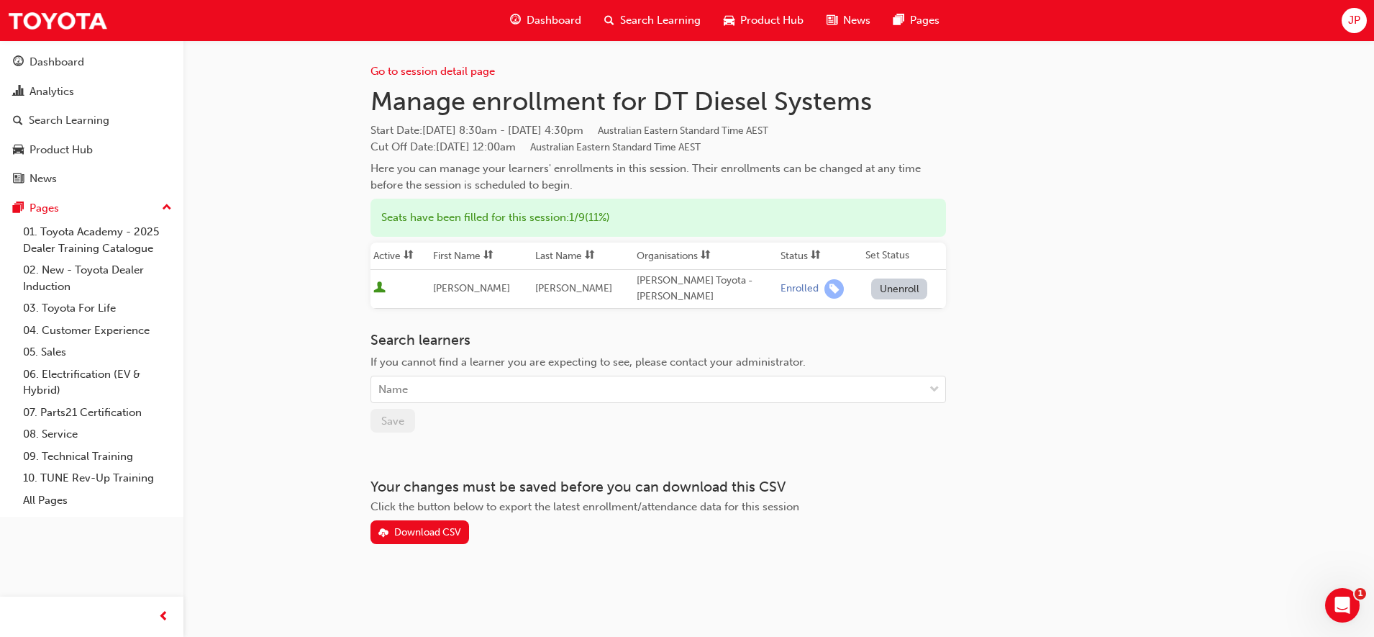
click at [443, 286] on span "[PERSON_NAME]" at bounding box center [471, 288] width 77 height 12
click at [378, 285] on span "User is active" at bounding box center [379, 288] width 12 height 14
click at [444, 287] on span "[PERSON_NAME]" at bounding box center [471, 288] width 77 height 12
click at [668, 23] on span "Search Learning" at bounding box center [660, 20] width 81 height 17
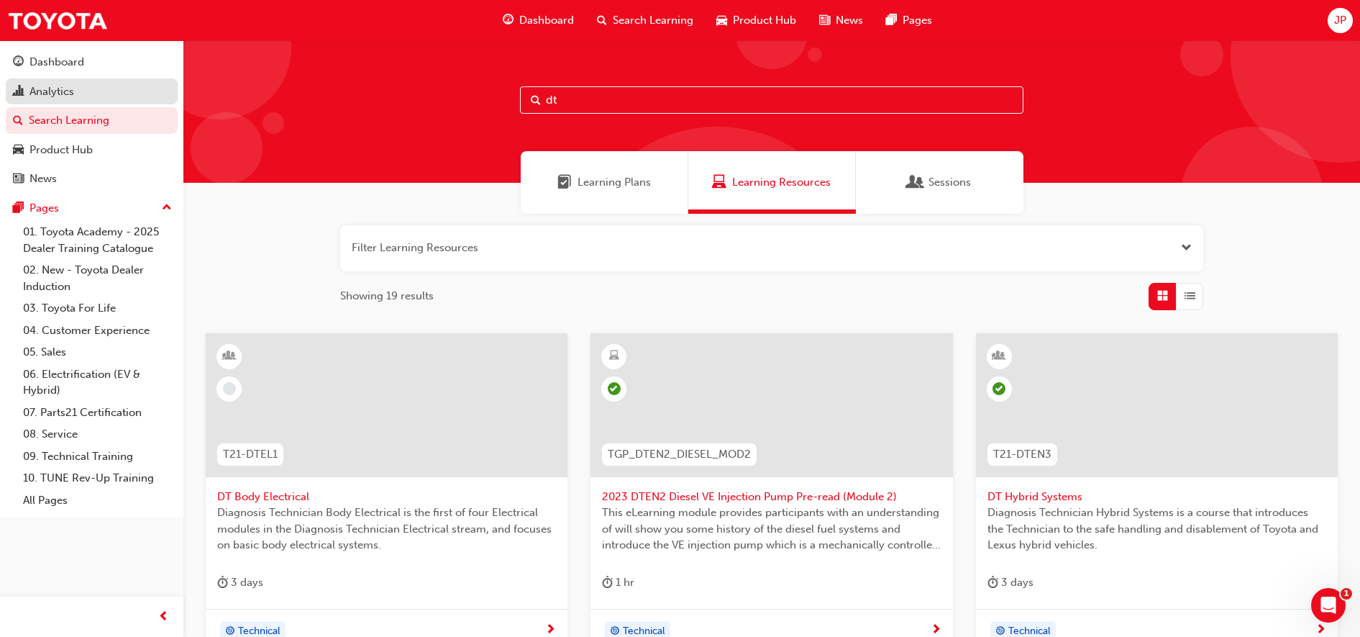
click at [44, 91] on div "Analytics" at bounding box center [51, 91] width 45 height 17
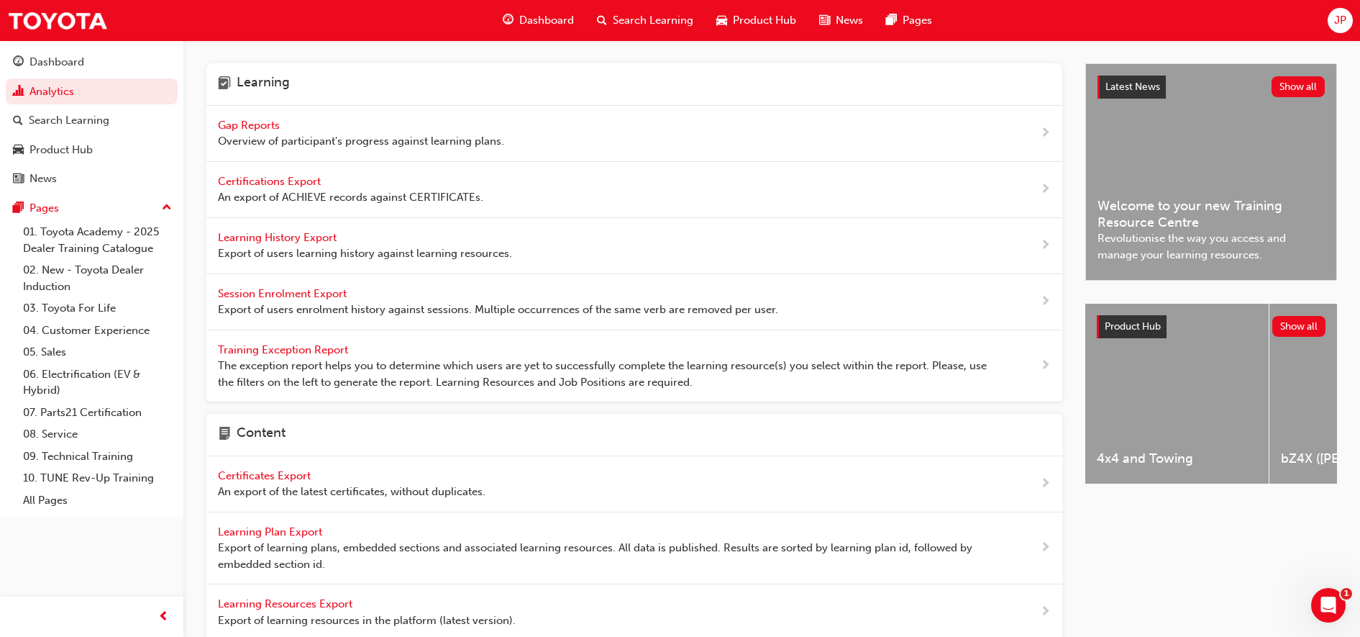
click at [654, 19] on span "Search Learning" at bounding box center [653, 20] width 81 height 17
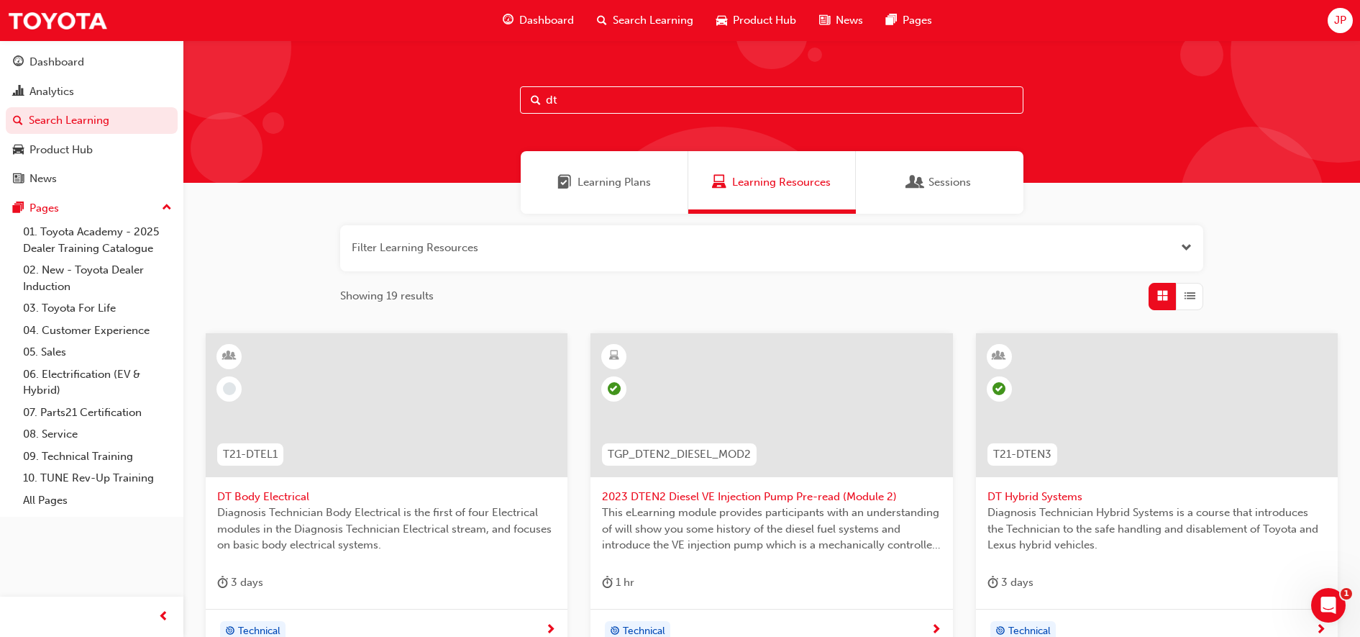
click at [664, 89] on input "dt" at bounding box center [772, 99] width 504 height 27
click at [39, 83] on div "Analytics" at bounding box center [51, 91] width 45 height 17
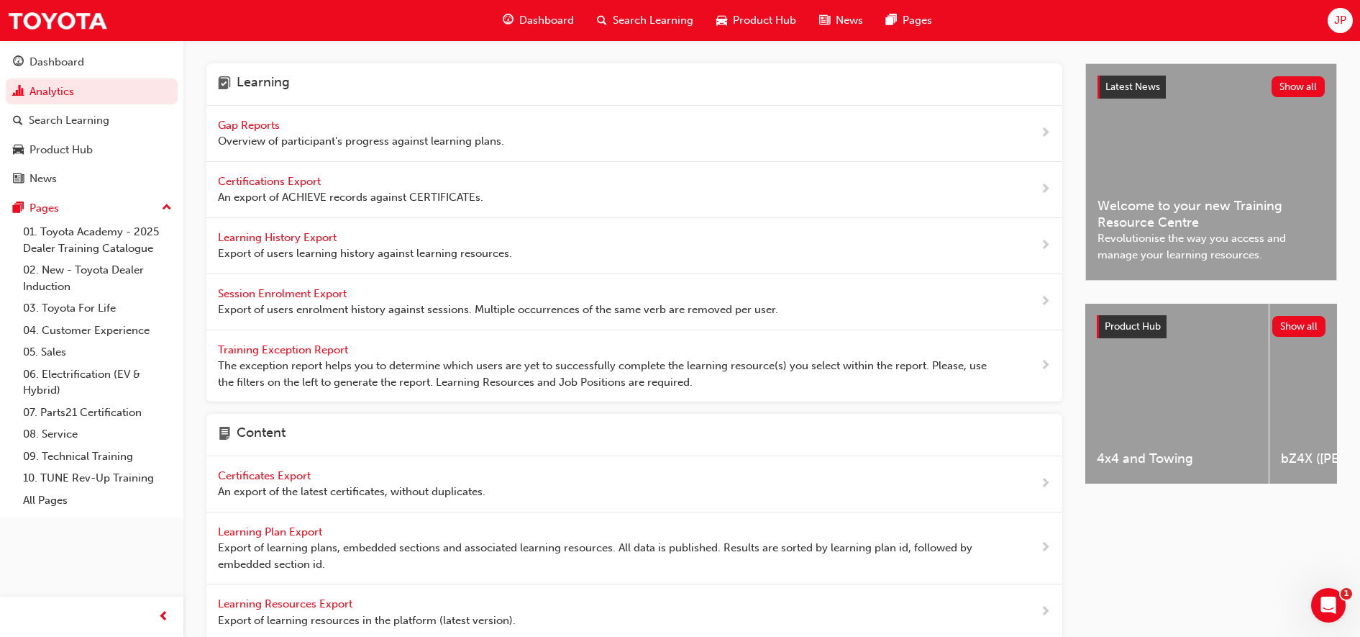
click at [263, 119] on span "Gap Reports" at bounding box center [250, 125] width 65 height 13
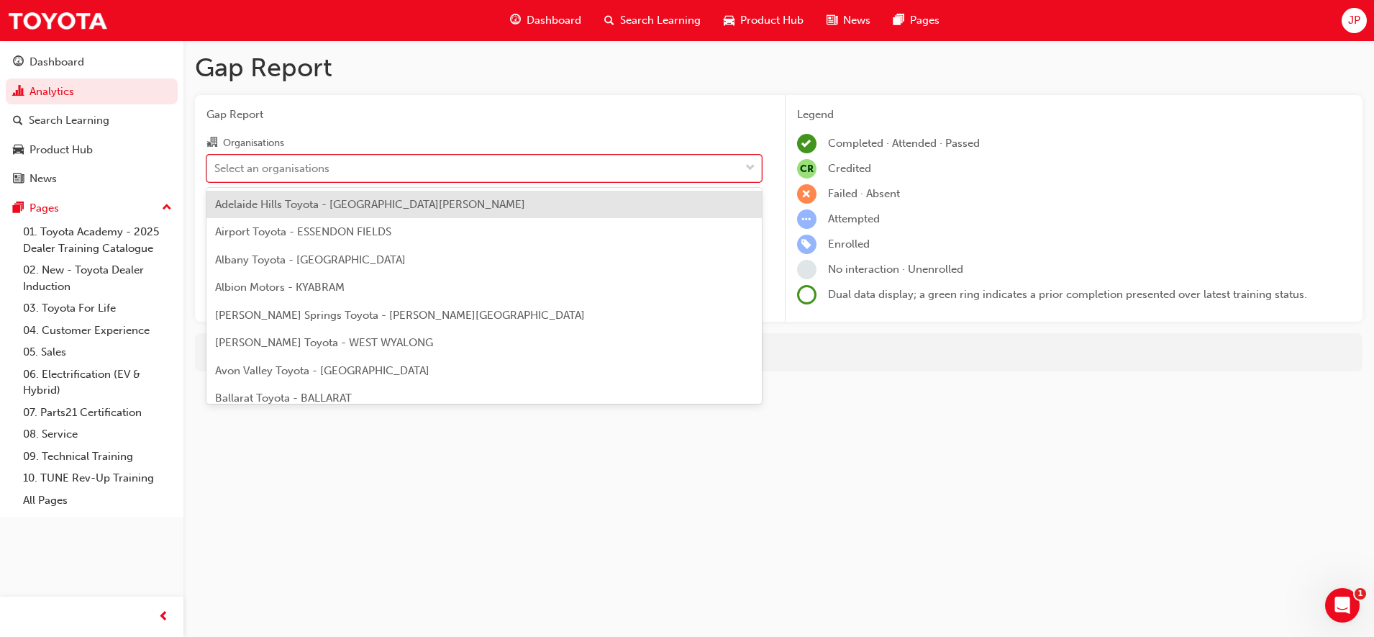
click at [331, 168] on div "Select an organisations" at bounding box center [473, 167] width 532 height 25
click at [216, 168] on input "Organisations option Adelaide Hills Toyota - [GEOGRAPHIC_DATA][PERSON_NAME] foc…" at bounding box center [214, 167] width 1 height 12
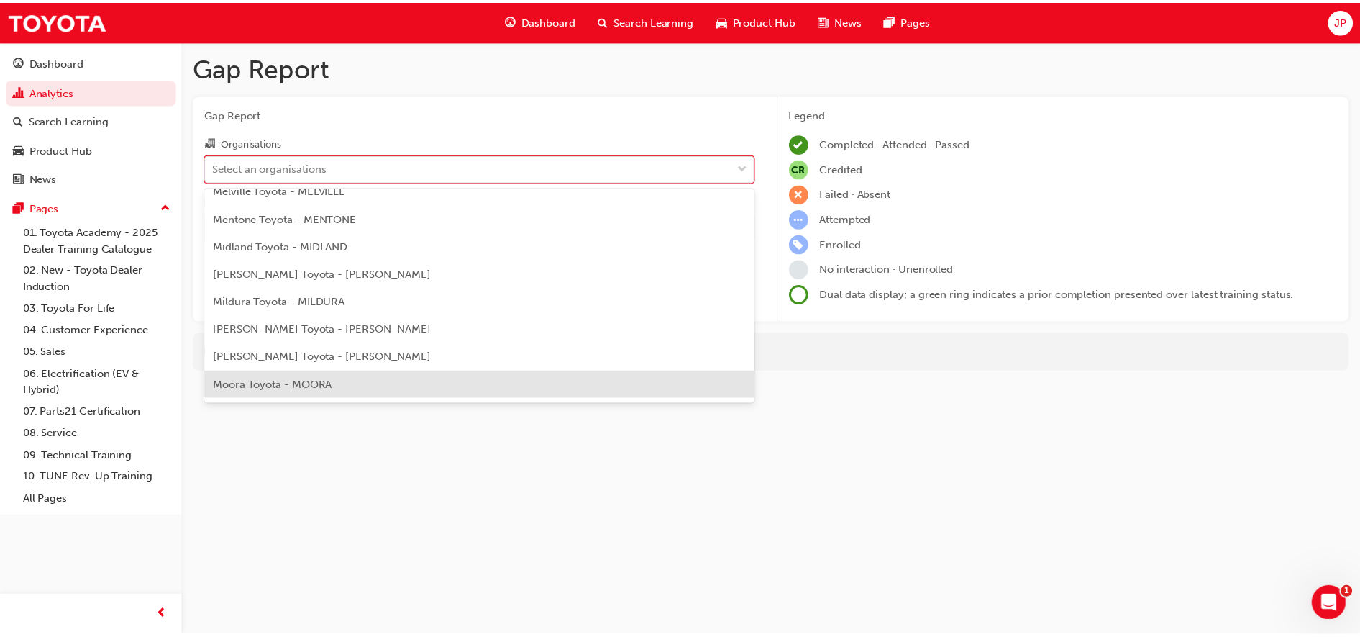
scroll to position [4946, 0]
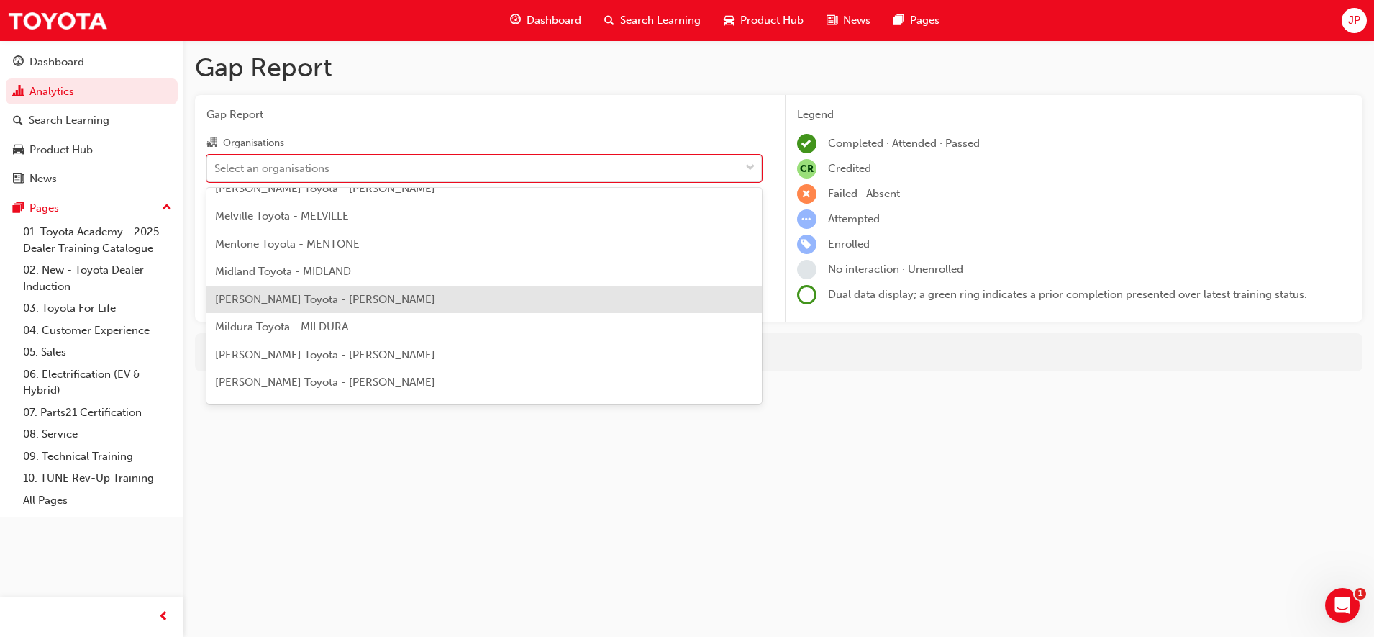
click at [376, 302] on div "[PERSON_NAME] Toyota - [PERSON_NAME]" at bounding box center [483, 300] width 555 height 28
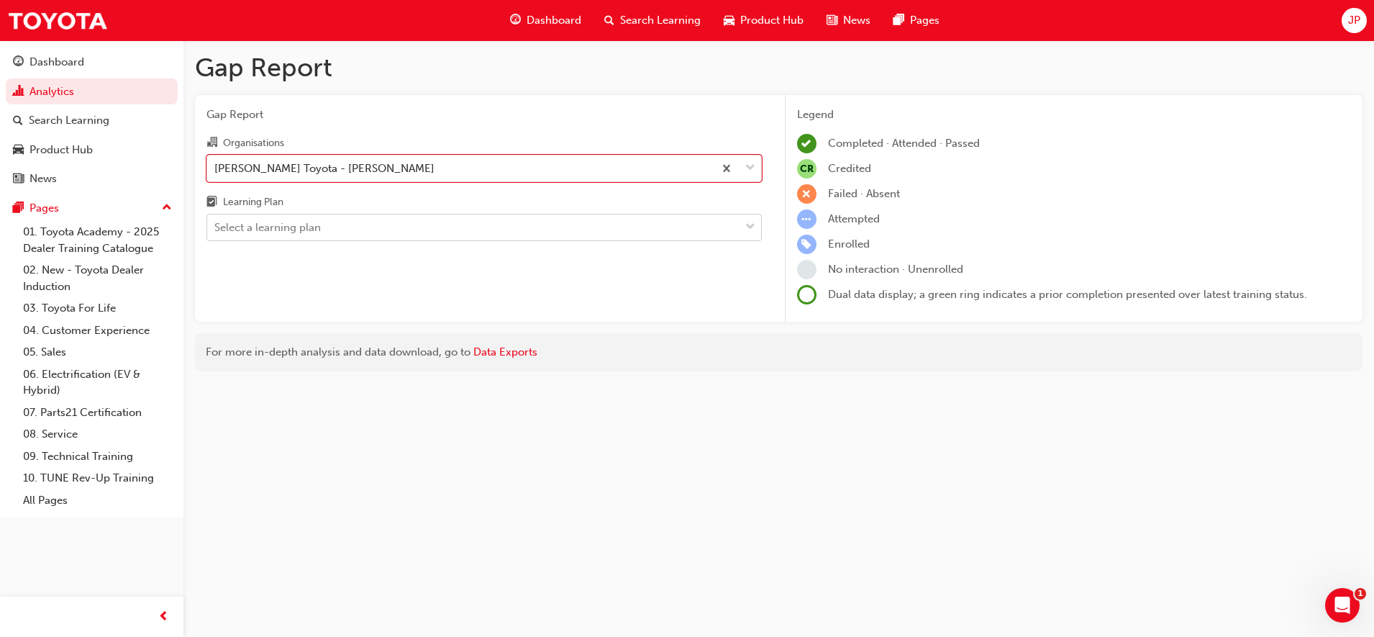
click at [405, 235] on div "Select a learning plan" at bounding box center [473, 227] width 532 height 25
click at [216, 233] on input "Learning Plan Select a learning plan" at bounding box center [214, 227] width 1 height 12
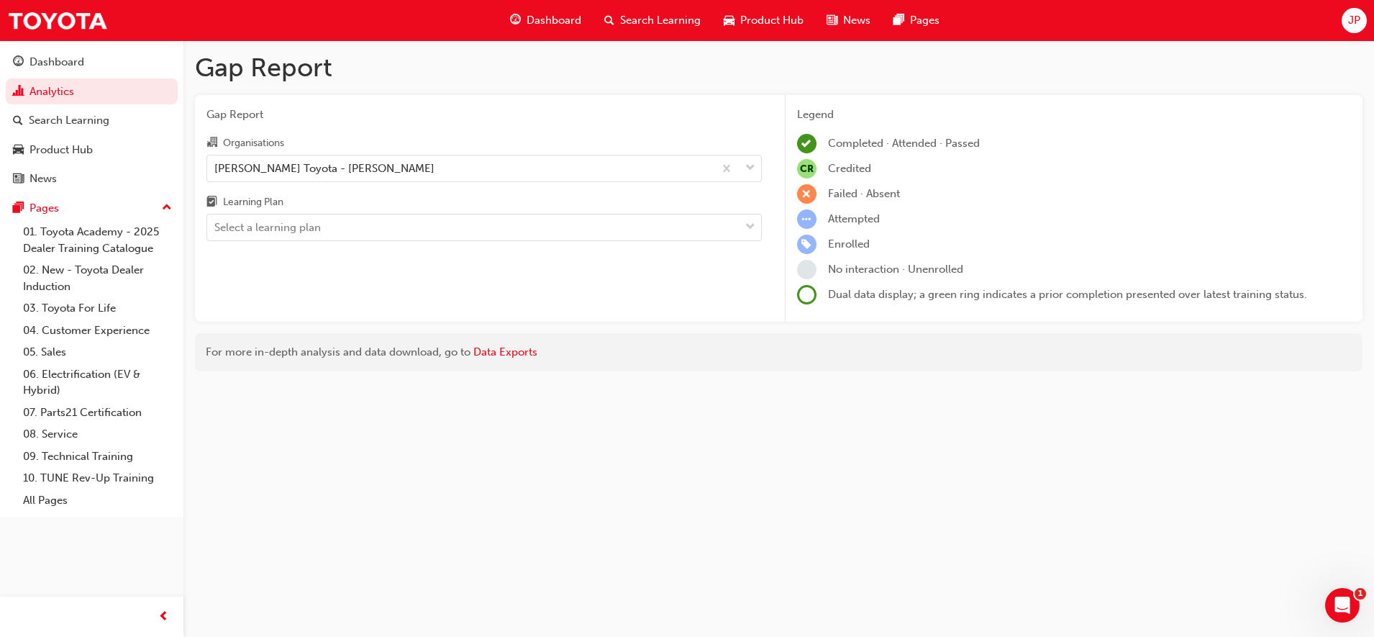
click at [468, 205] on div "Learning Plan" at bounding box center [483, 204] width 555 height 21
click at [216, 221] on input "Learning Plan Select a learning plan" at bounding box center [214, 227] width 1 height 12
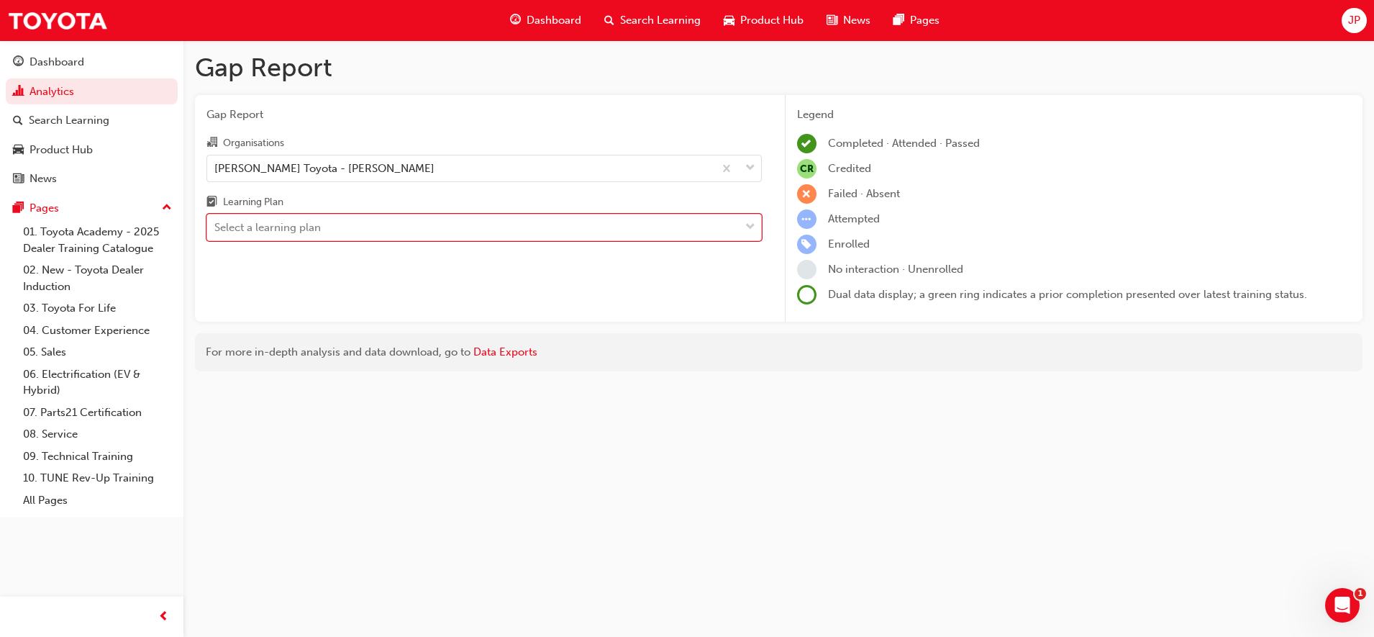
click at [733, 233] on div "Select a learning plan" at bounding box center [473, 227] width 532 height 25
click at [216, 233] on input "Learning Plan 0 results available. Select is focused ,type to refine list, pres…" at bounding box center [214, 227] width 1 height 12
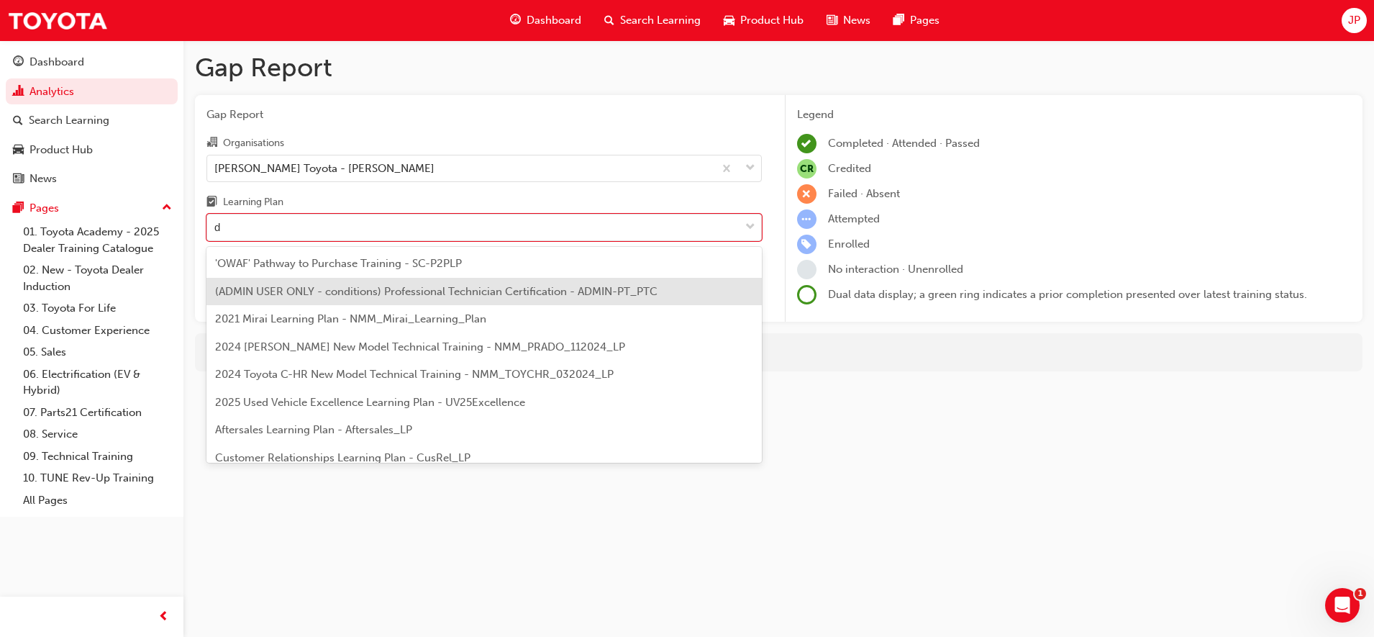
type input "dt"
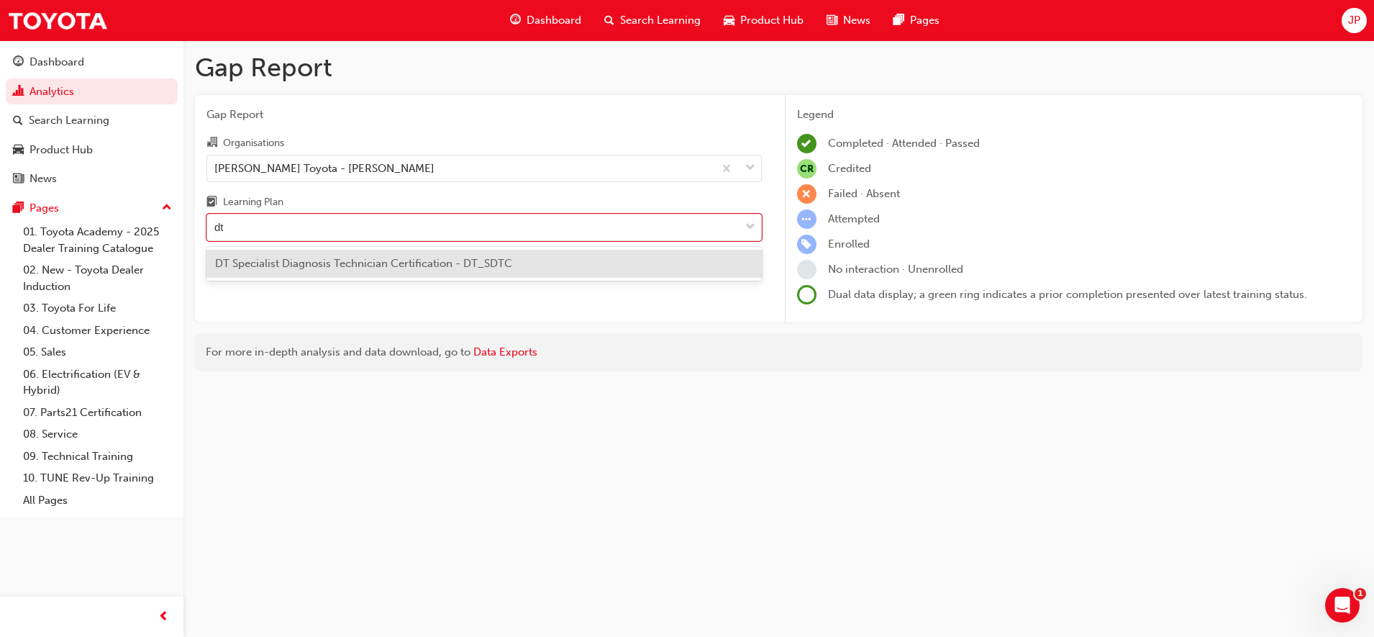
click at [394, 264] on span "DT Specialist Diagnosis Technician Certification - DT_SDTC" at bounding box center [363, 263] width 297 height 13
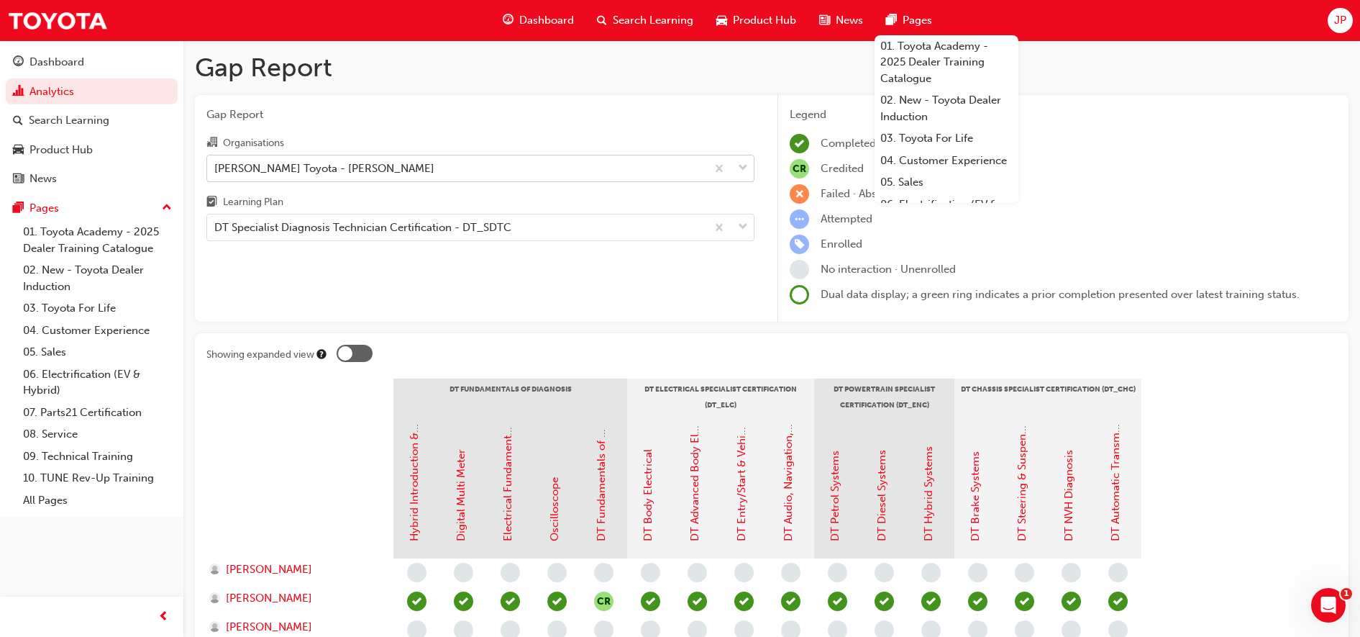
click at [500, 164] on div "[PERSON_NAME] Toyota - [PERSON_NAME]" at bounding box center [456, 167] width 499 height 25
click at [216, 164] on input "Organisations [PERSON_NAME] Toyota - [PERSON_NAME]" at bounding box center [214, 167] width 1 height 12
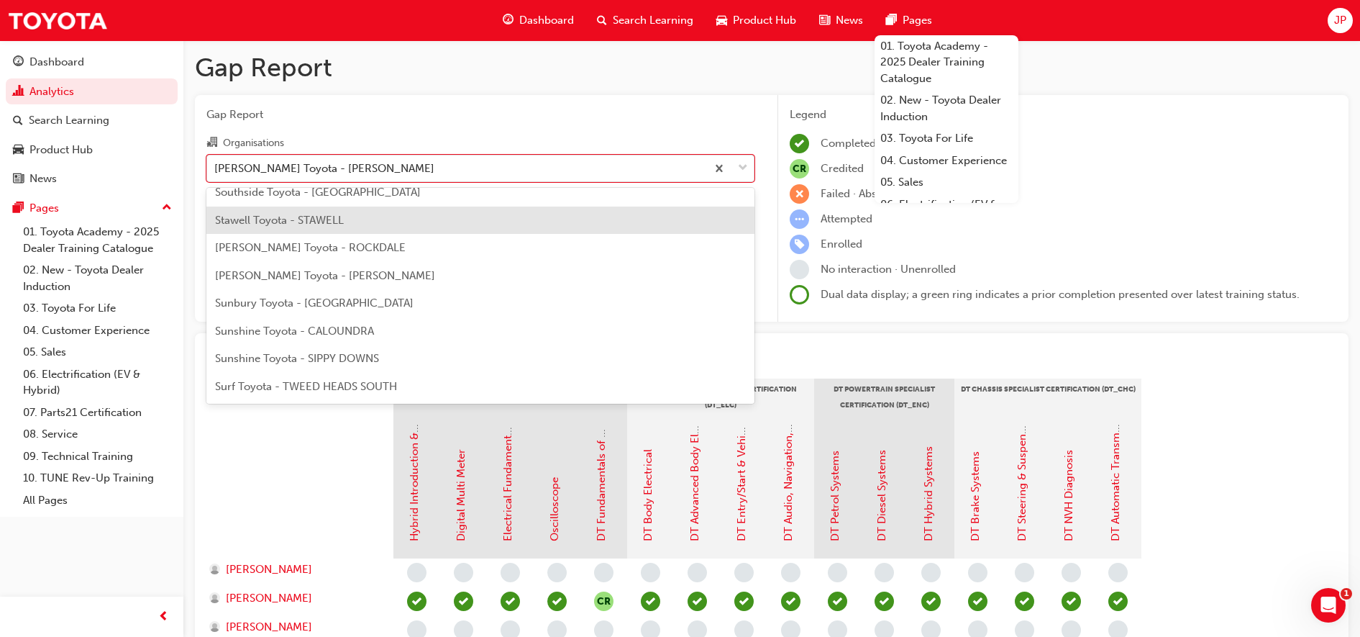
scroll to position [7203, 0]
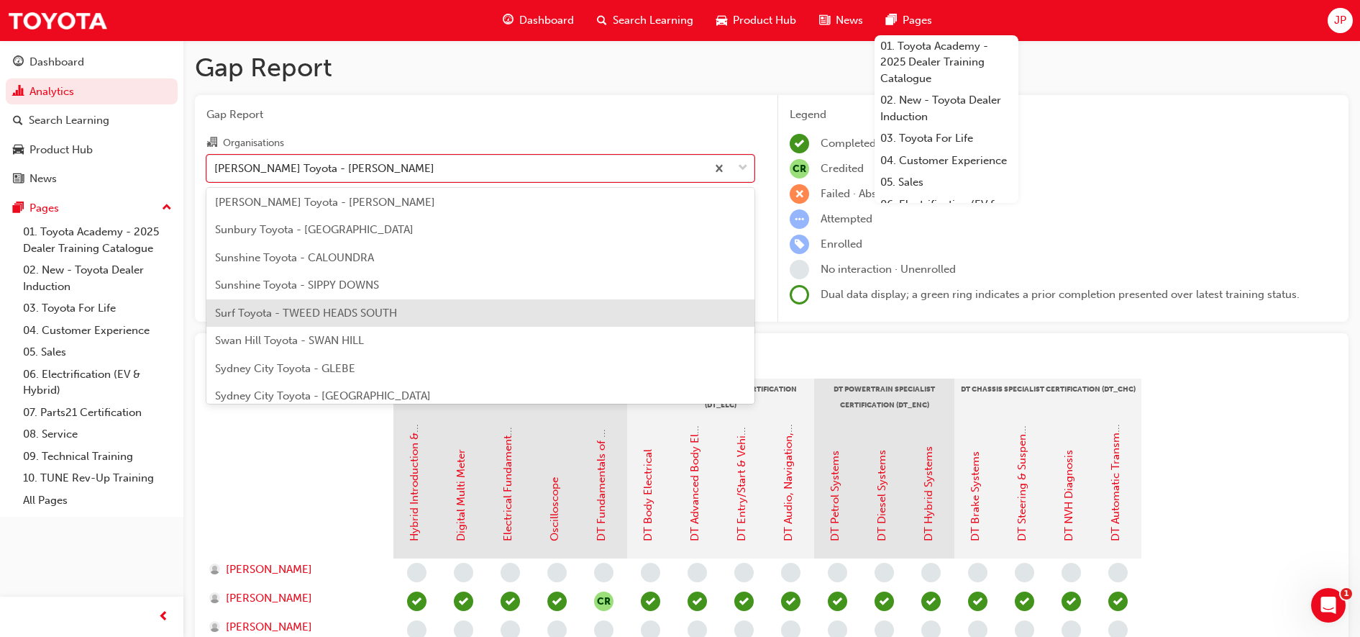
click at [307, 315] on span "Surf Toyota - TWEED HEADS SOUTH" at bounding box center [306, 312] width 182 height 13
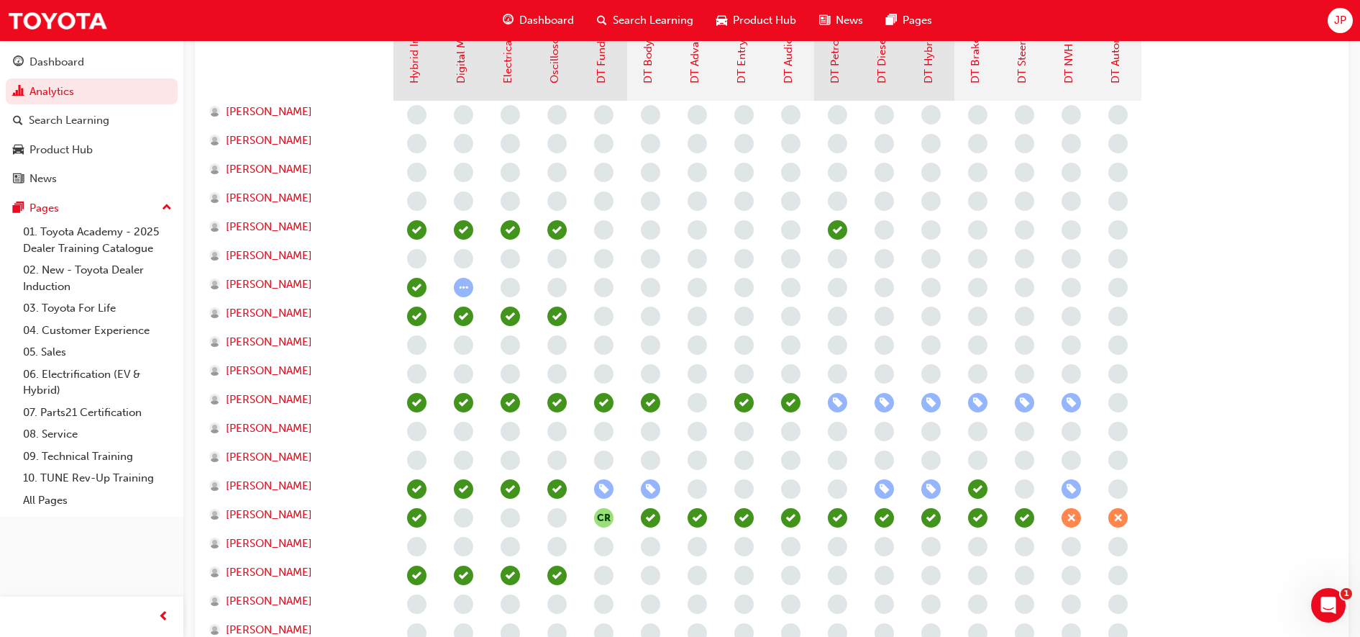
scroll to position [450, 0]
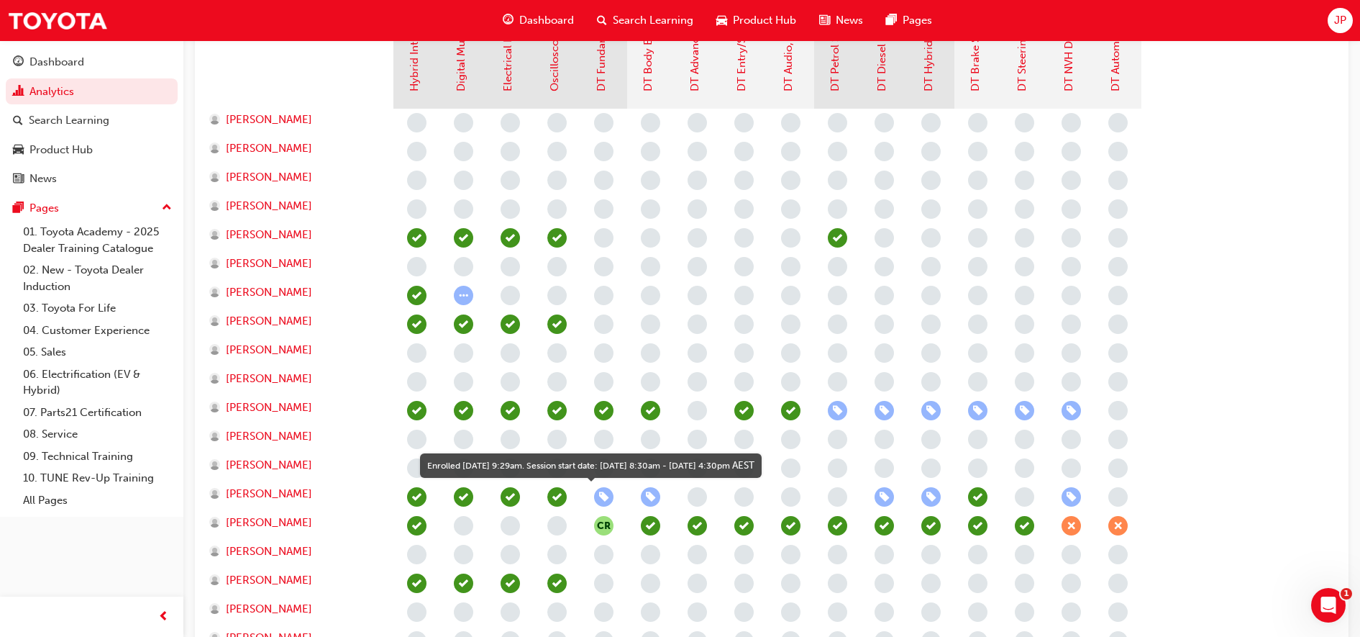
click at [655, 499] on span "learningRecordVerb_ENROLL-icon" at bounding box center [650, 496] width 19 height 19
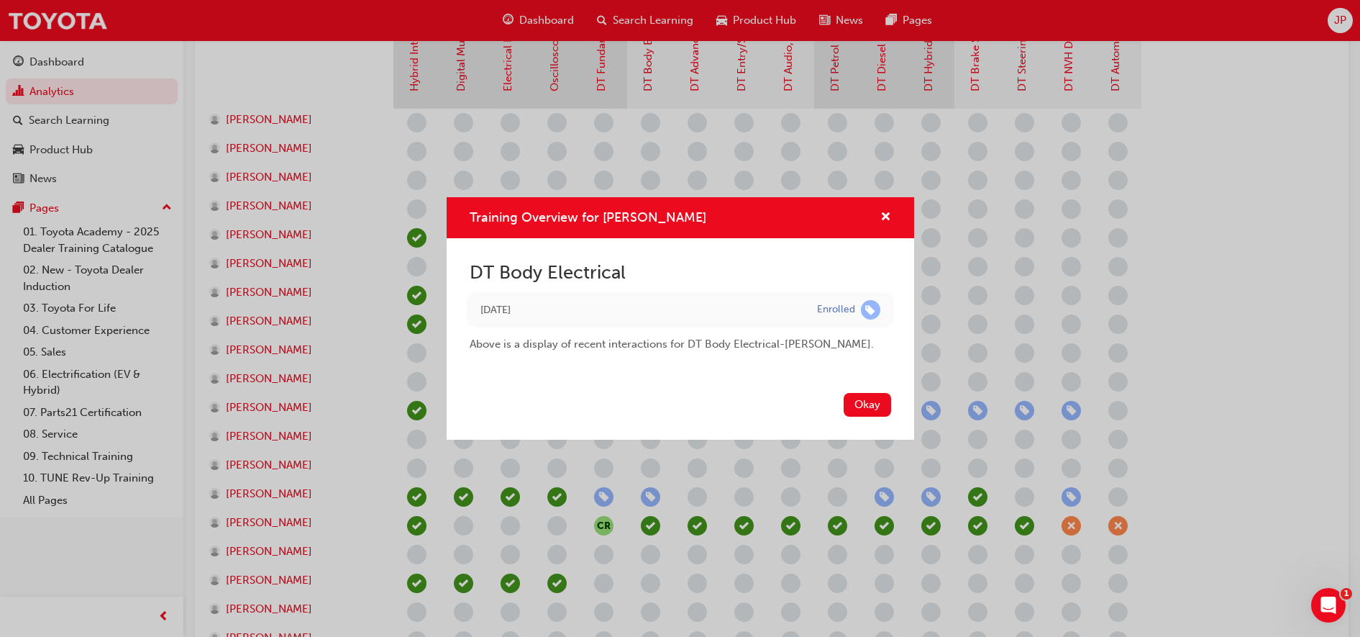
click at [865, 418] on div "Okay" at bounding box center [681, 413] width 468 height 53
click at [869, 406] on button "Okay" at bounding box center [867, 405] width 47 height 24
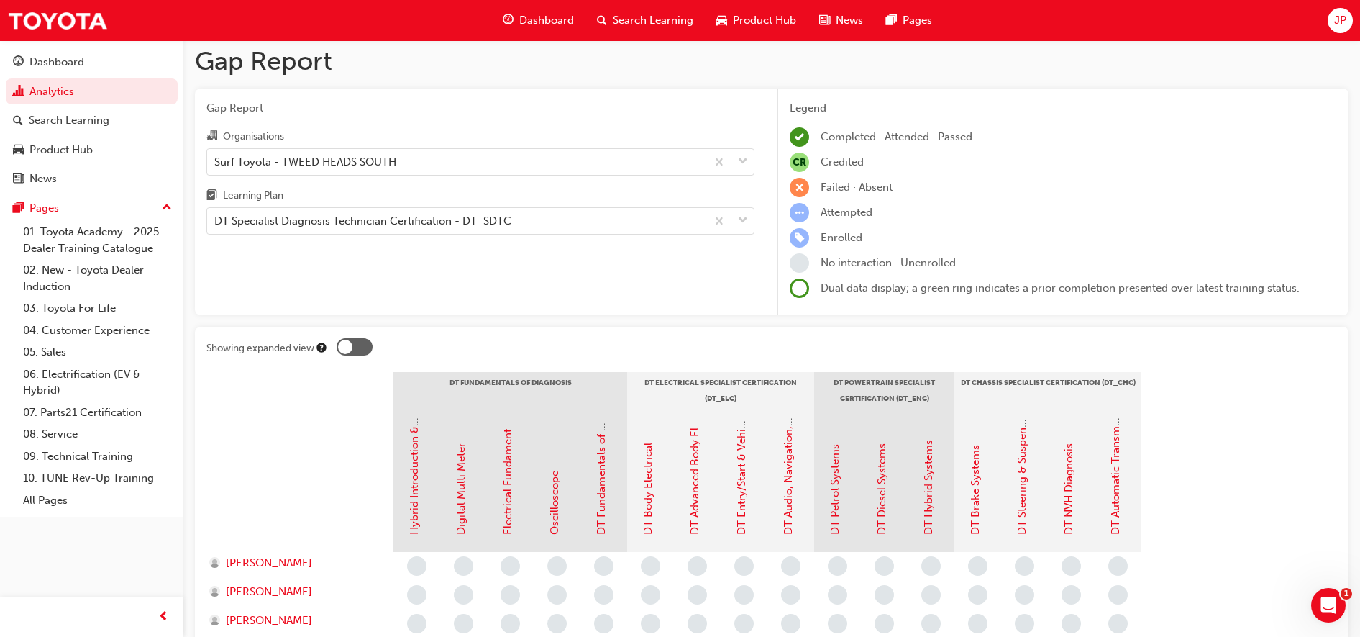
scroll to position [0, 0]
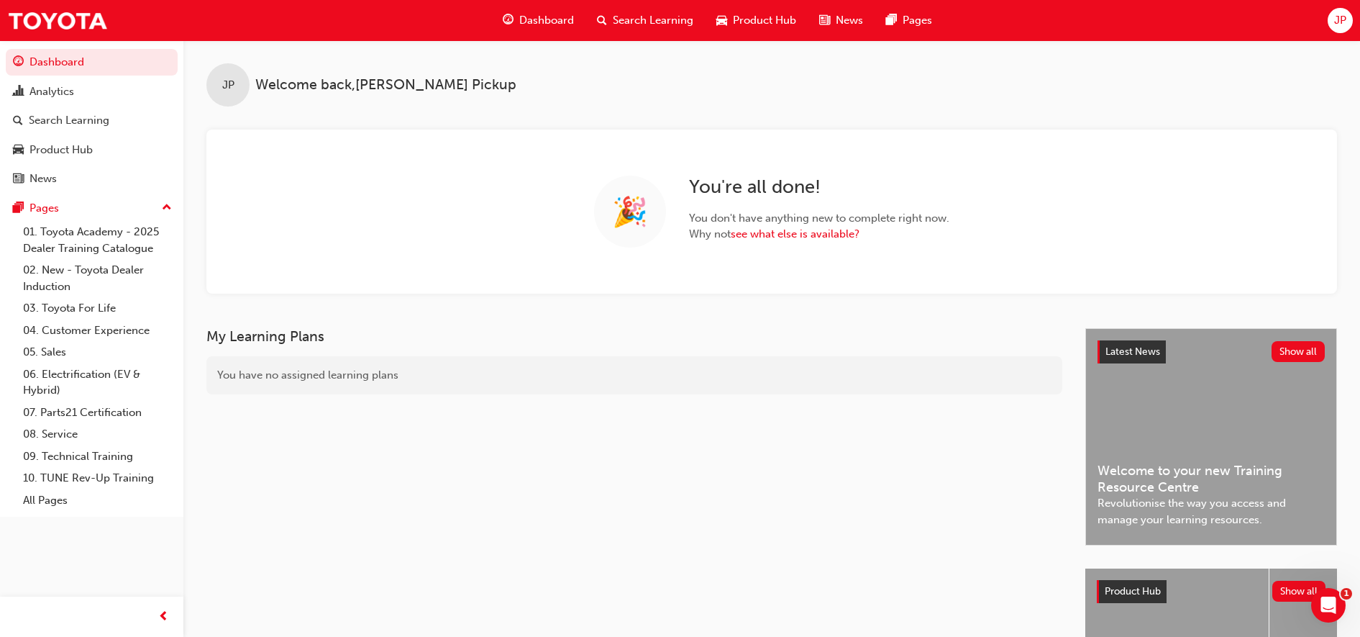
click at [634, 19] on span "Search Learning" at bounding box center [653, 20] width 81 height 17
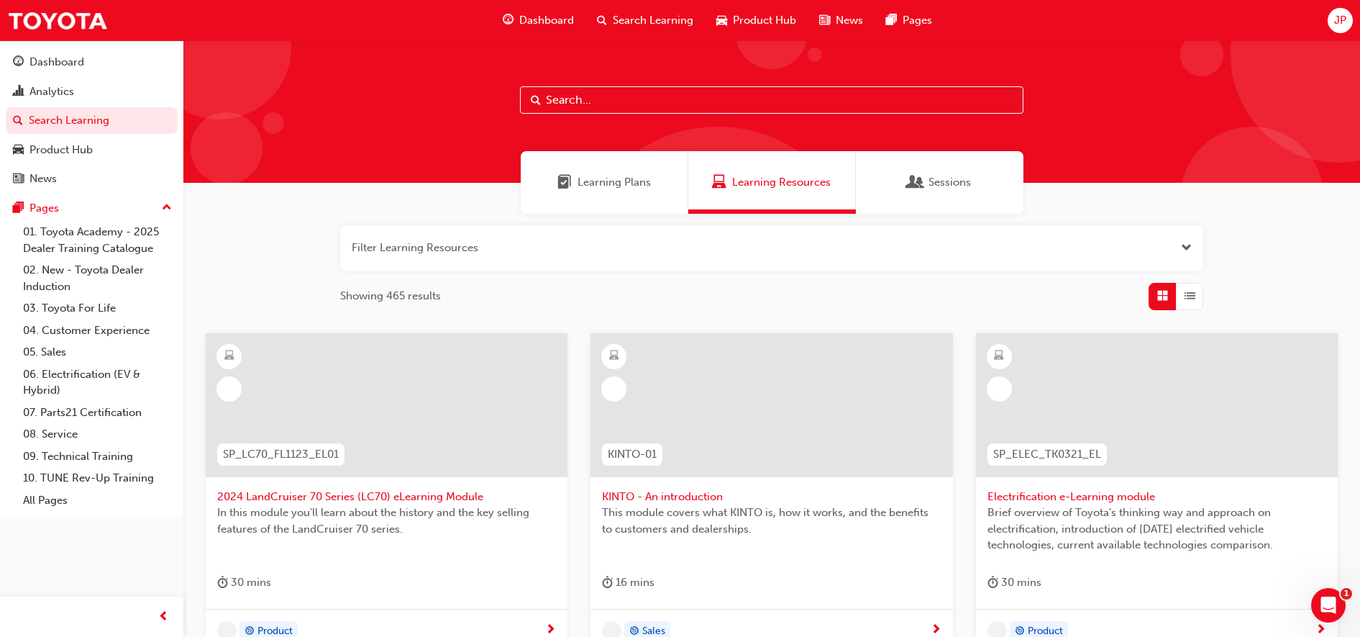
click at [632, 106] on input "text" at bounding box center [772, 99] width 504 height 27
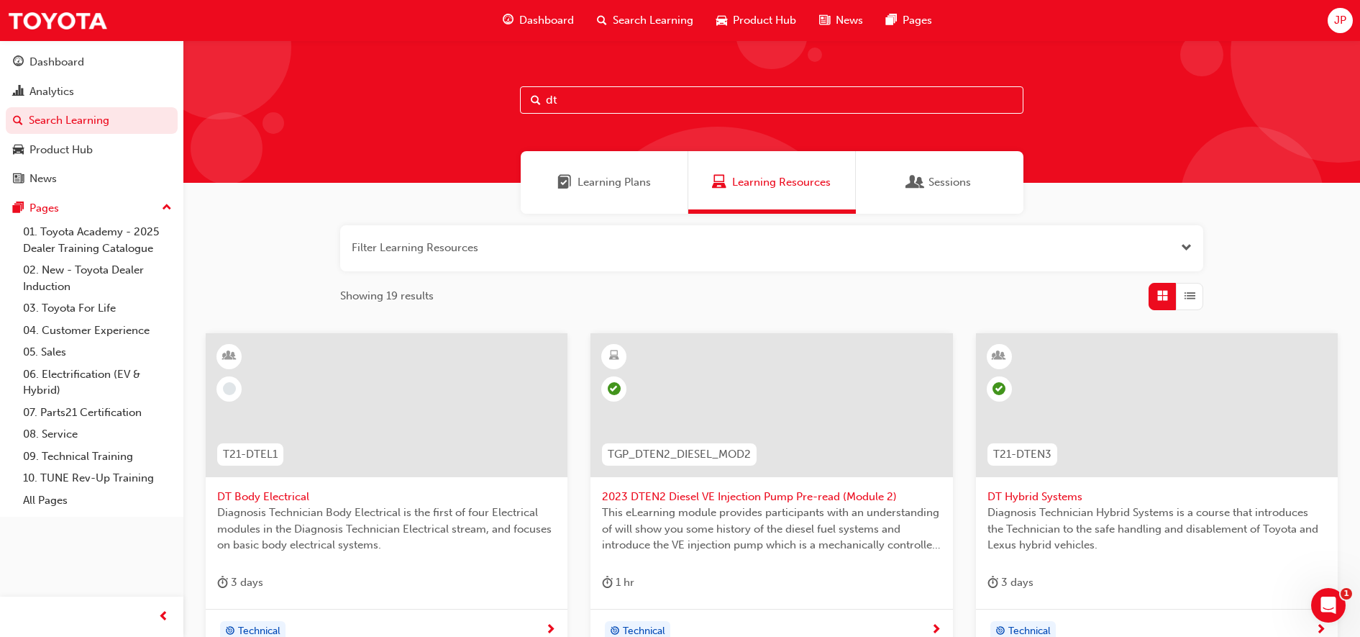
type input "dt"
click at [610, 189] on span "Learning Plans" at bounding box center [614, 182] width 73 height 17
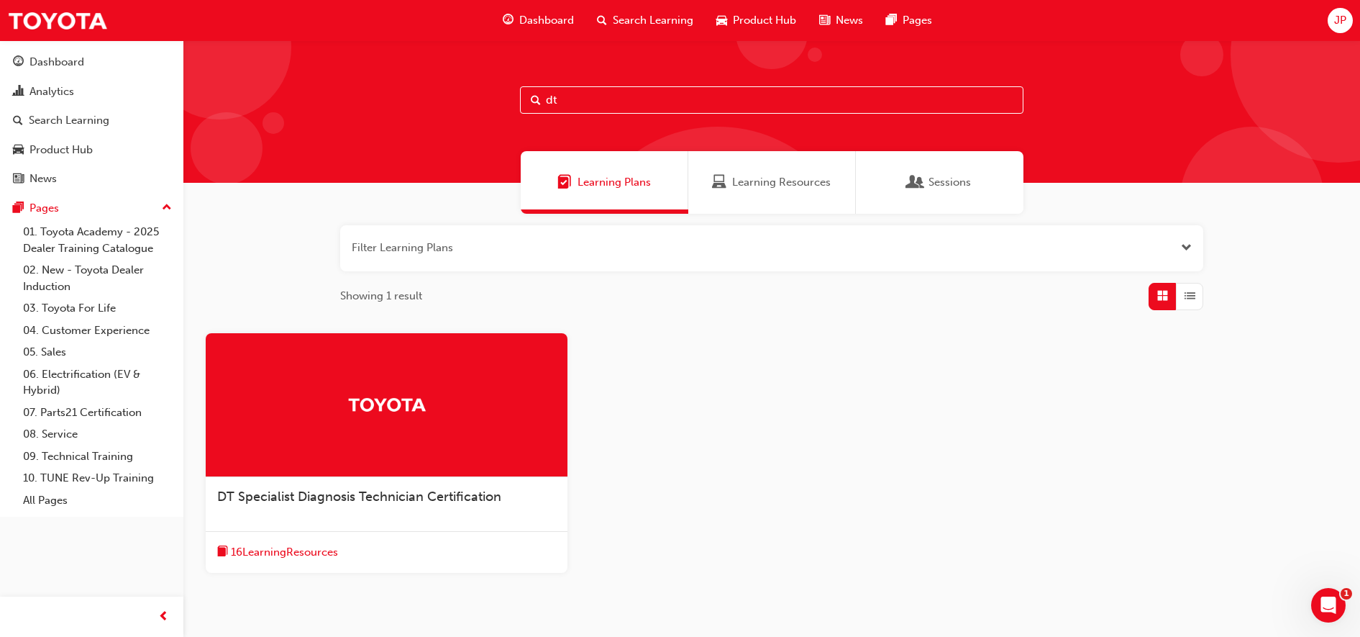
click at [346, 488] on span "DT Specialist Diagnosis Technician Certification" at bounding box center [359, 496] width 284 height 16
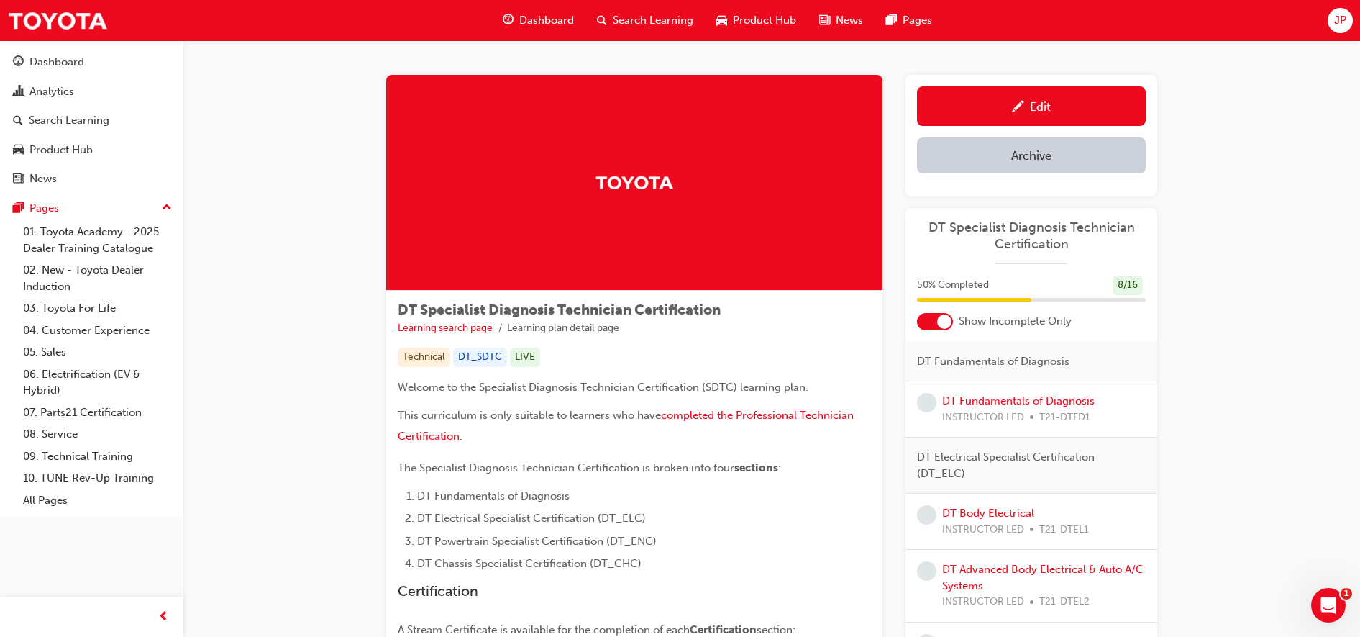
click at [922, 320] on div at bounding box center [935, 321] width 36 height 17
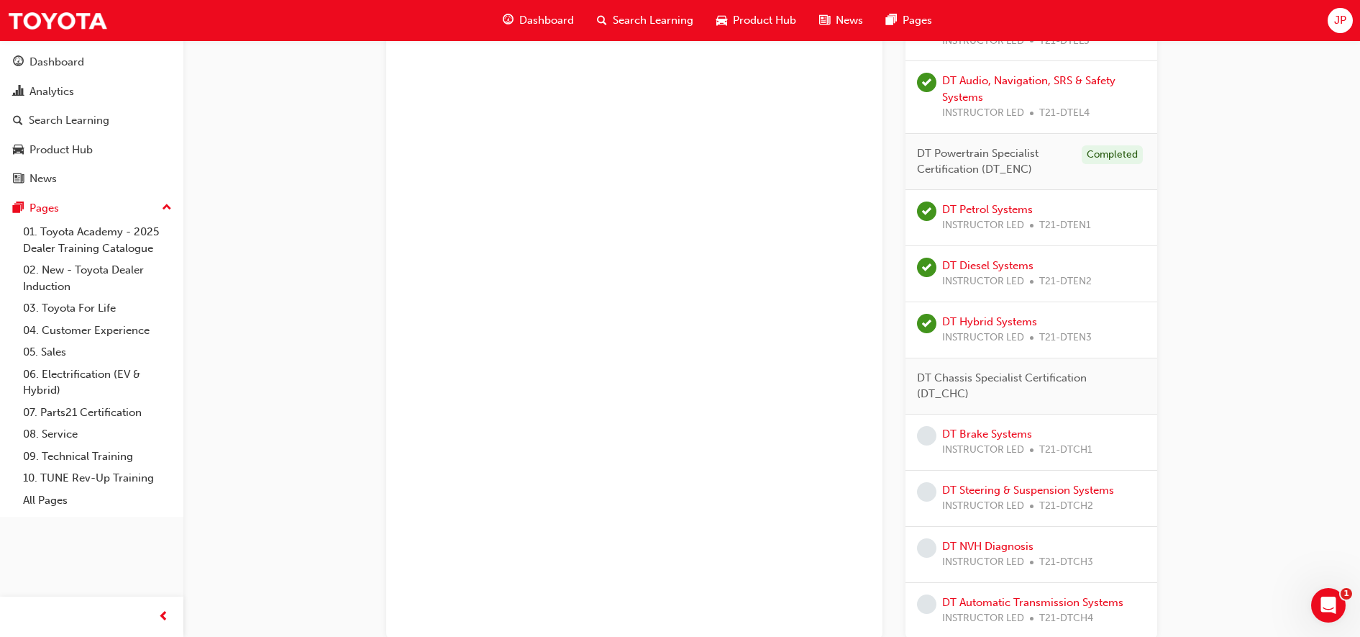
scroll to position [875, 0]
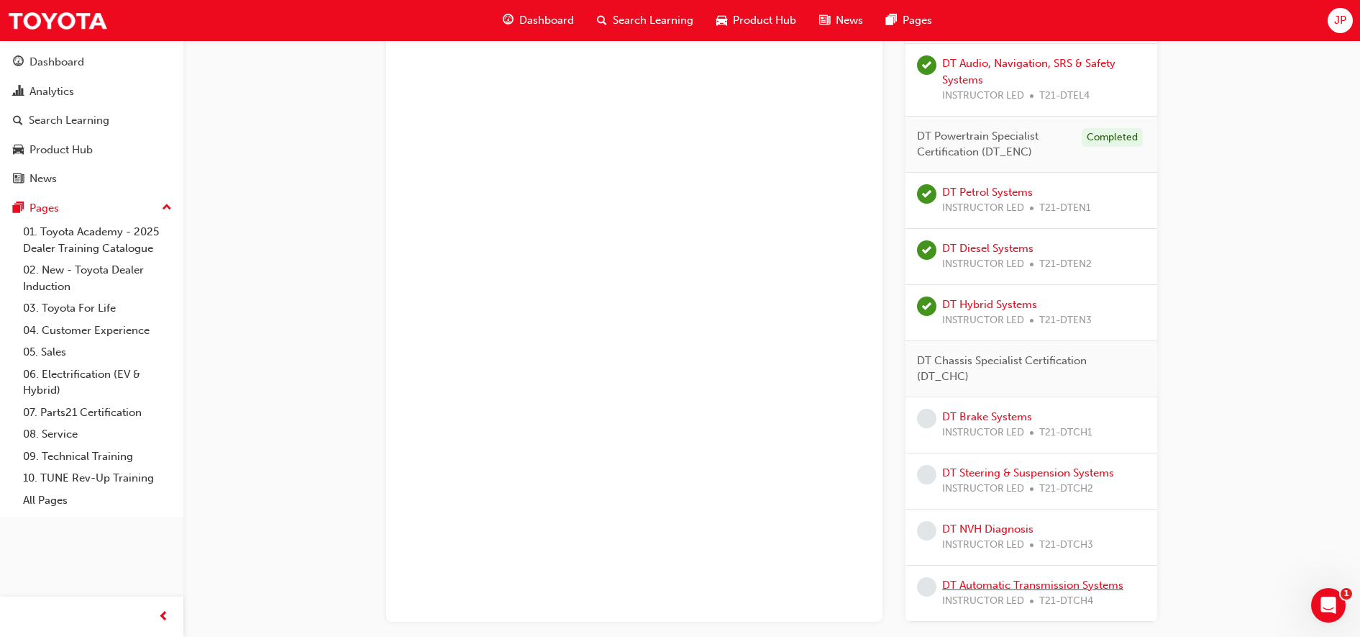
click at [998, 588] on link "DT Automatic Transmission Systems" at bounding box center [1032, 584] width 181 height 13
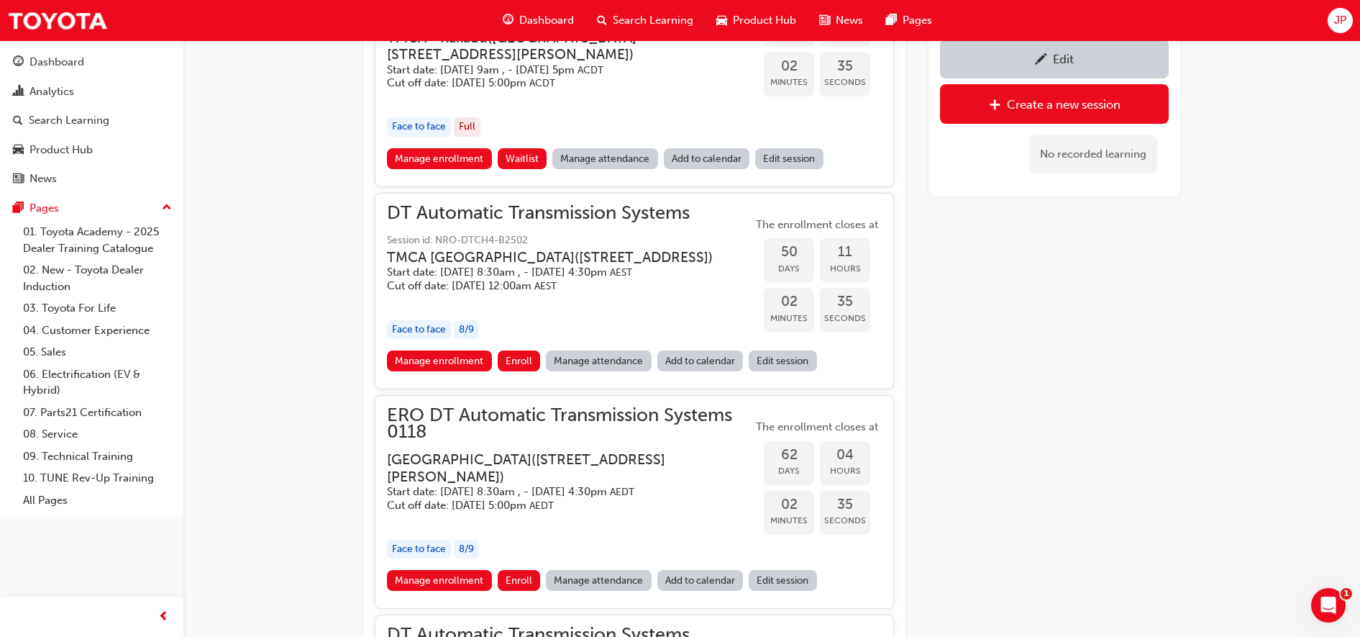
scroll to position [1429, 0]
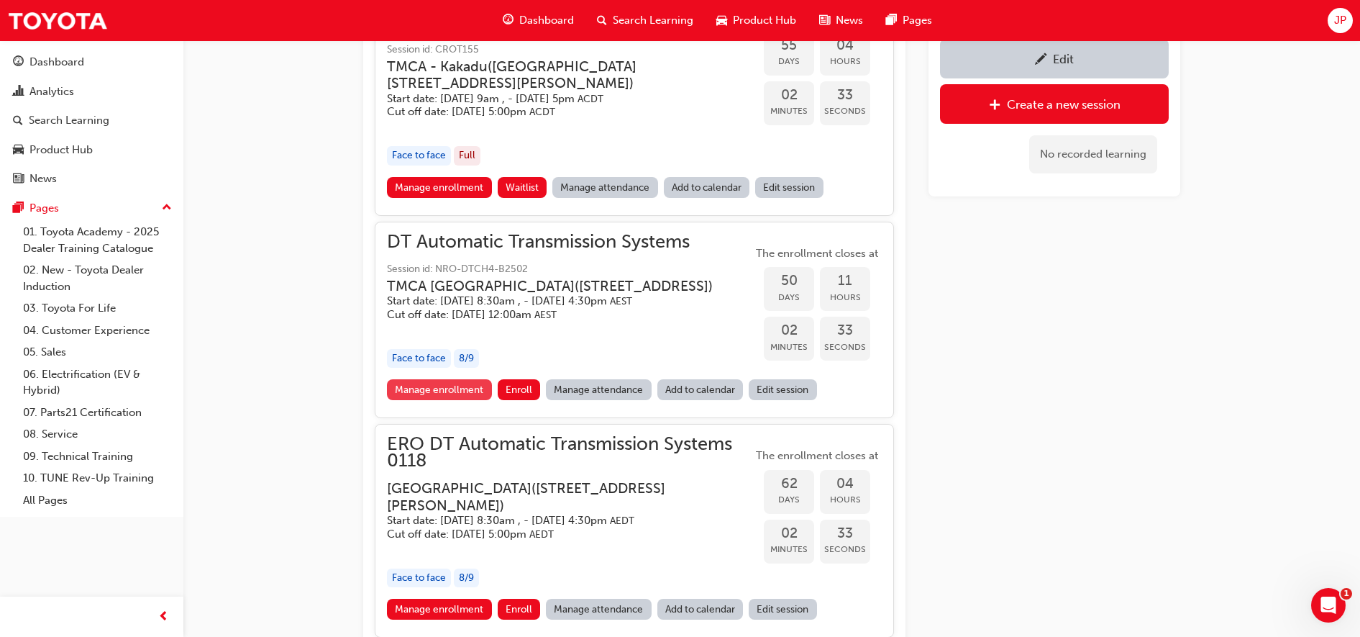
click at [411, 400] on link "Manage enrollment" at bounding box center [439, 389] width 105 height 21
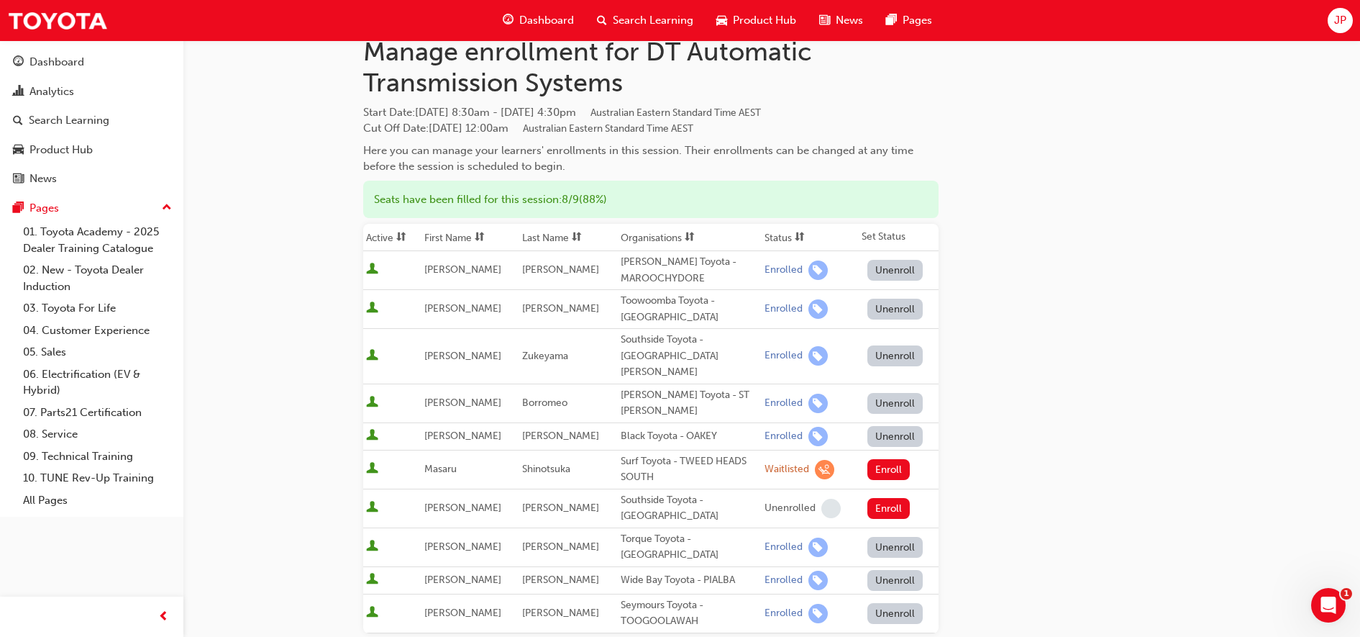
scroll to position [90, 0]
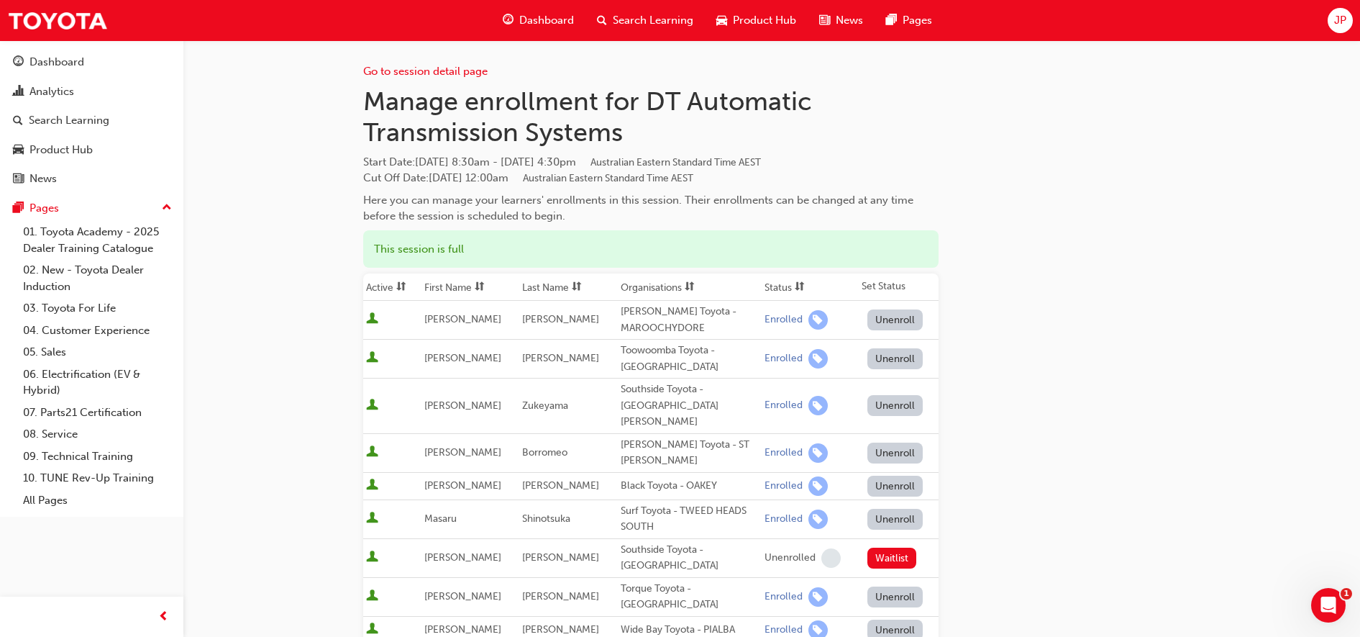
scroll to position [336, 0]
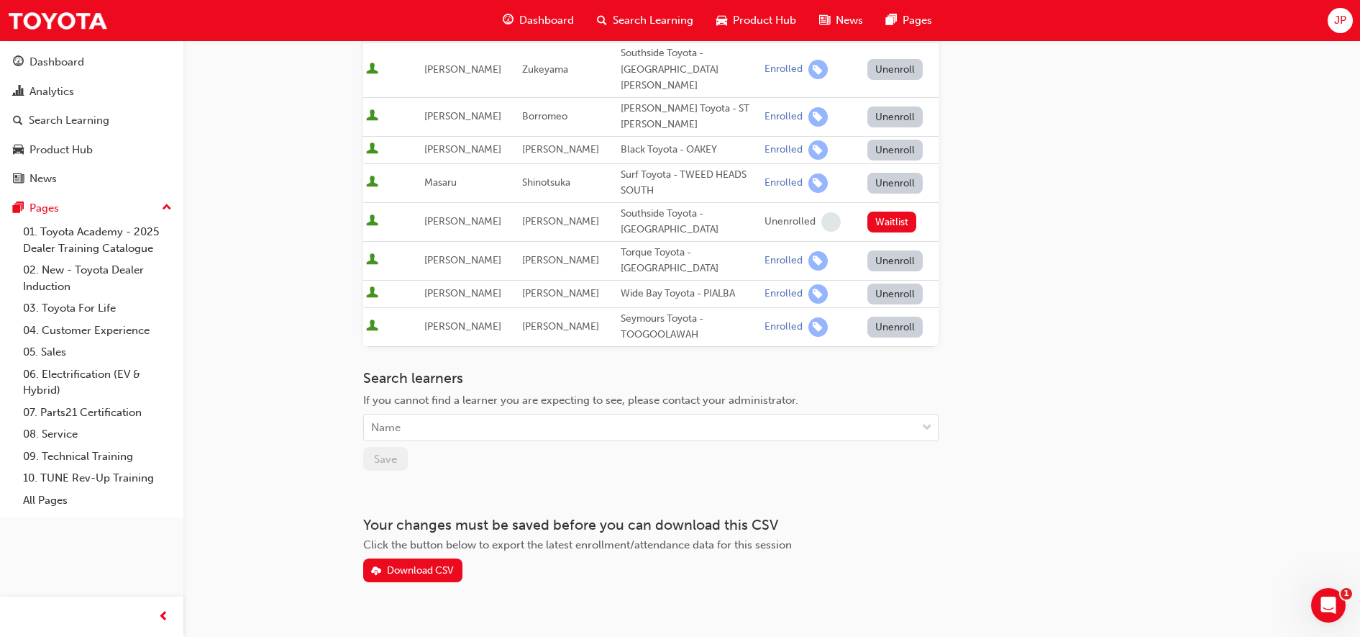
click at [1068, 330] on div "Go to session detail page Manage enrollment for DT Automatic Transmission Syste…" at bounding box center [771, 143] width 817 height 878
